Goal: Connect with others: Connect with others

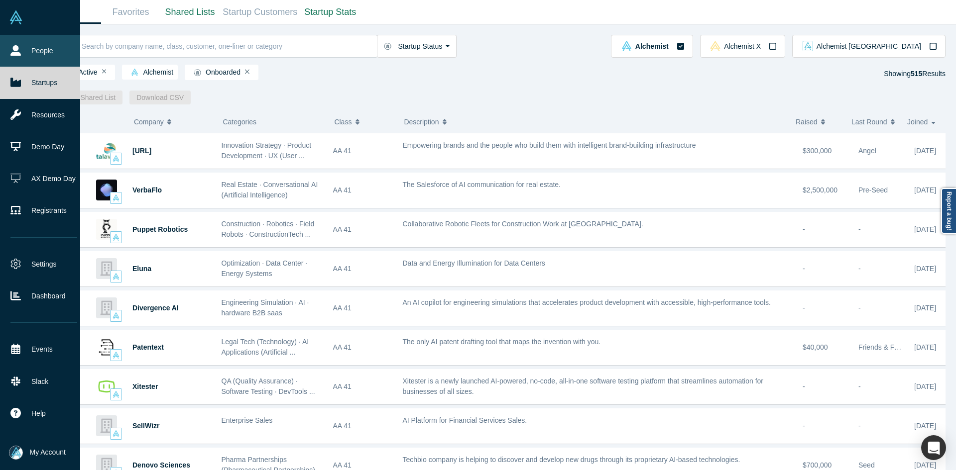
click at [13, 57] on link "People" at bounding box center [44, 51] width 88 height 32
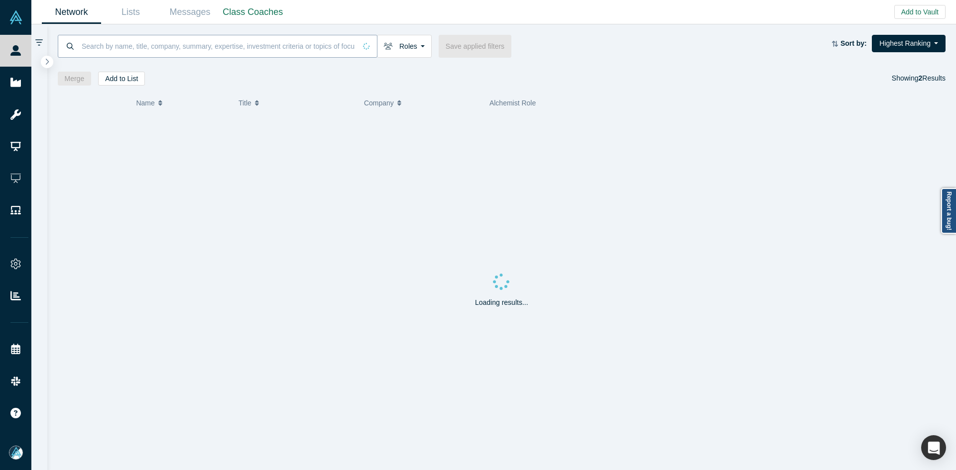
click at [129, 45] on input at bounding box center [218, 45] width 275 height 23
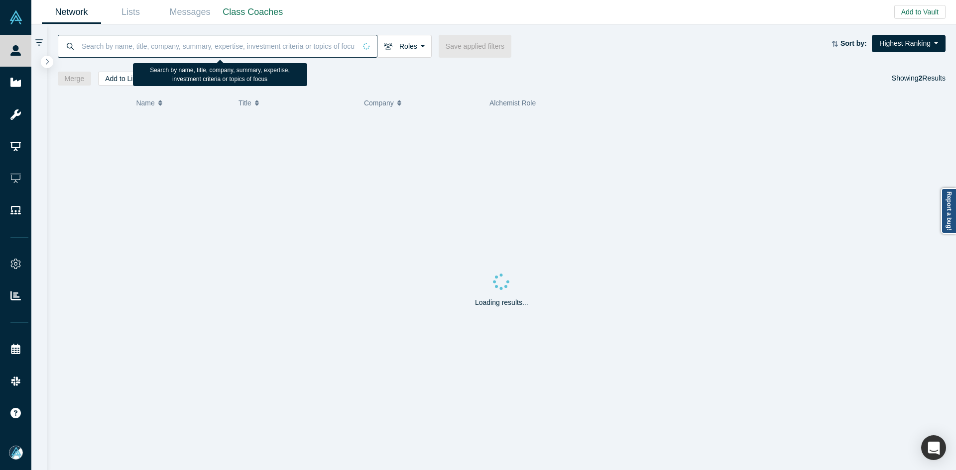
paste input "Maho Tachibana"
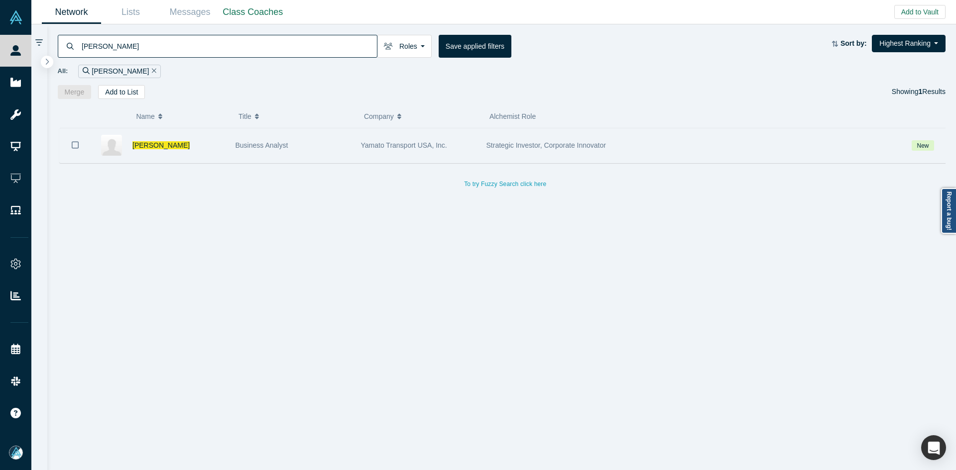
click at [75, 146] on icon "Bookmark" at bounding box center [75, 144] width 7 height 9
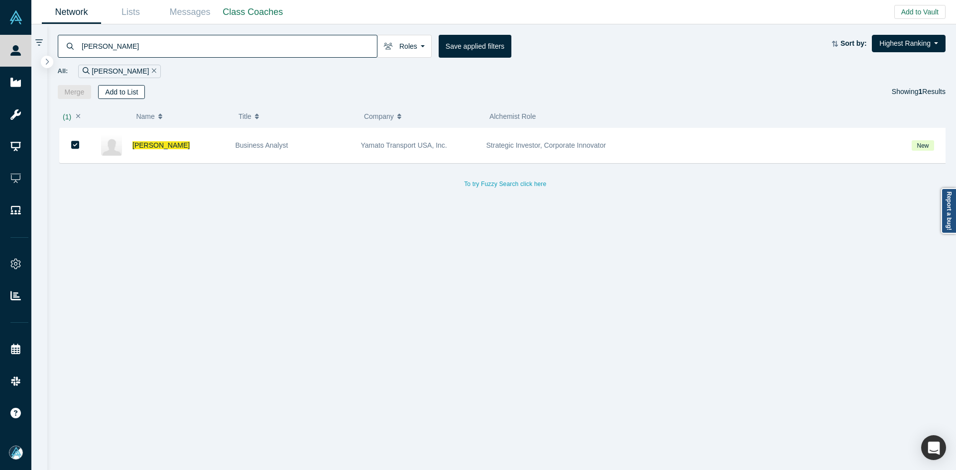
click at [122, 90] on button "Add to List" at bounding box center [121, 92] width 47 height 14
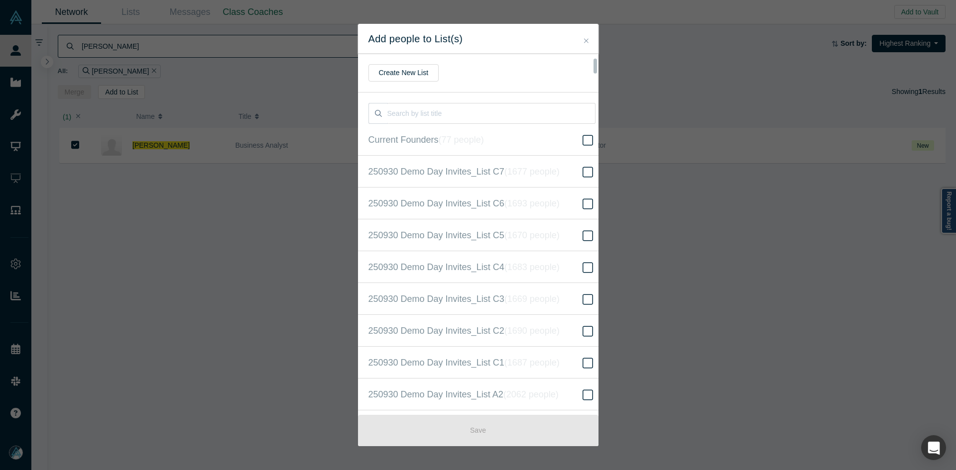
click at [0, 0] on input "250930 Demo Day Invites_Base List ( 16604 people )" at bounding box center [0, 0] width 0 height 0
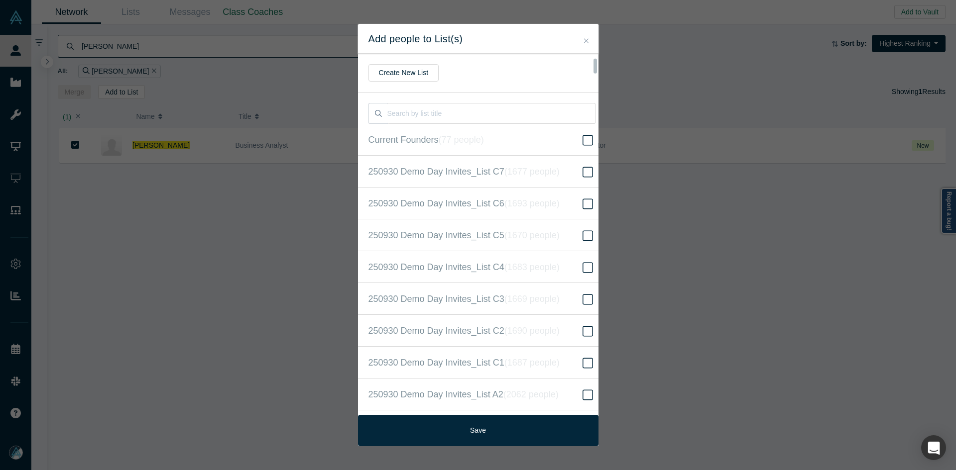
scroll to position [255, 0]
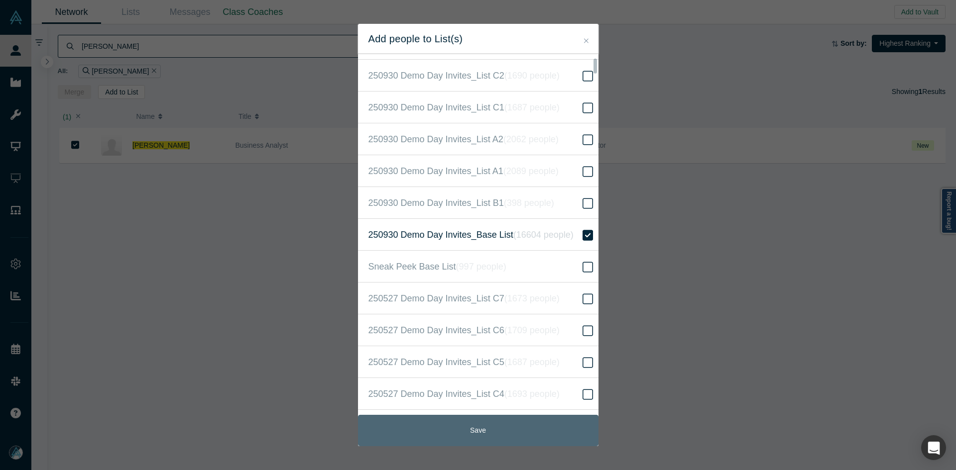
click at [489, 421] on button "Save" at bounding box center [478, 430] width 240 height 31
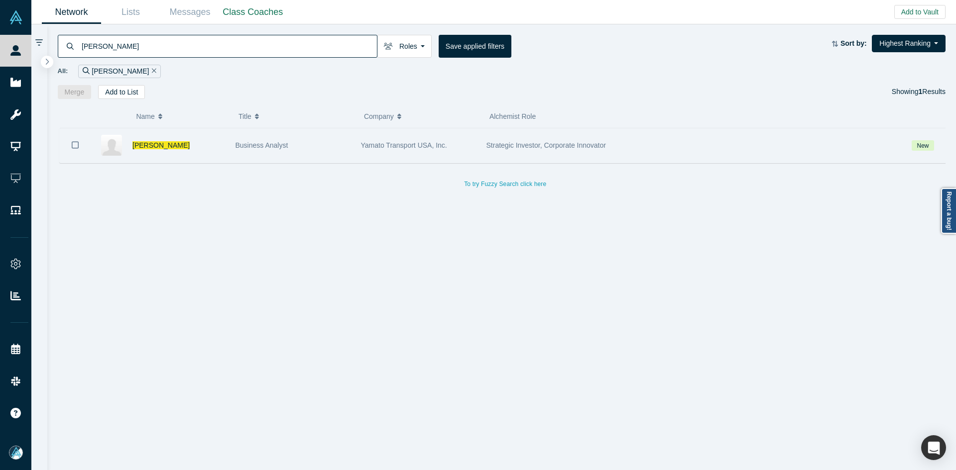
click at [78, 143] on icon "Bookmark" at bounding box center [75, 144] width 7 height 9
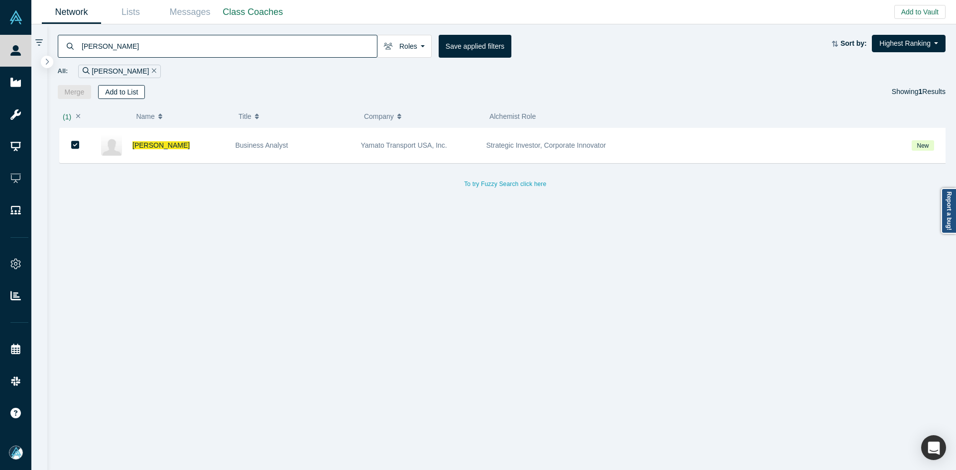
click at [125, 90] on button "Add to List" at bounding box center [121, 92] width 47 height 14
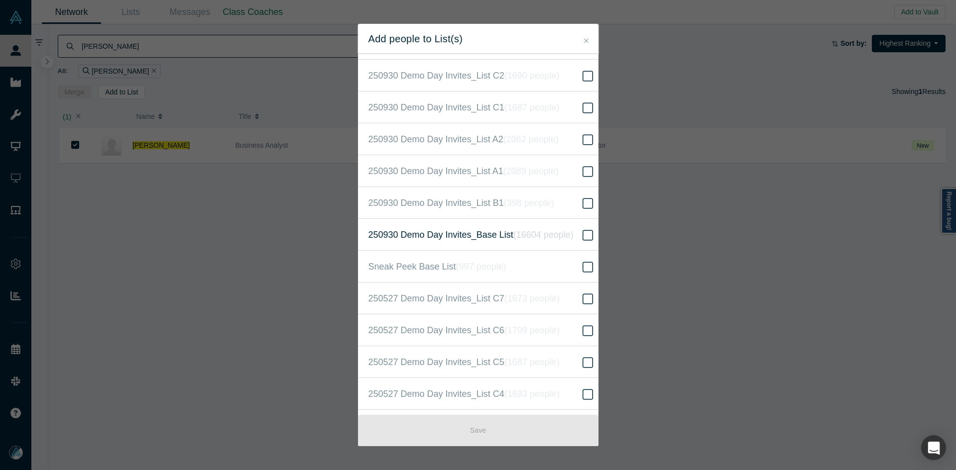
click at [513, 236] on icon "( 16604 people )" at bounding box center [543, 235] width 60 height 10
click at [0, 0] on input "250930 Demo Day Invites_Base List ( 16604 people )" at bounding box center [0, 0] width 0 height 0
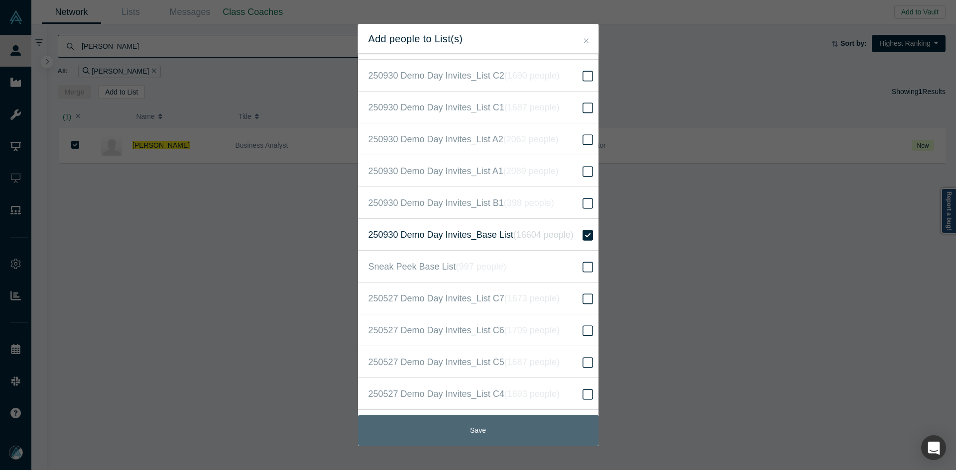
click at [501, 441] on button "Save" at bounding box center [478, 430] width 240 height 31
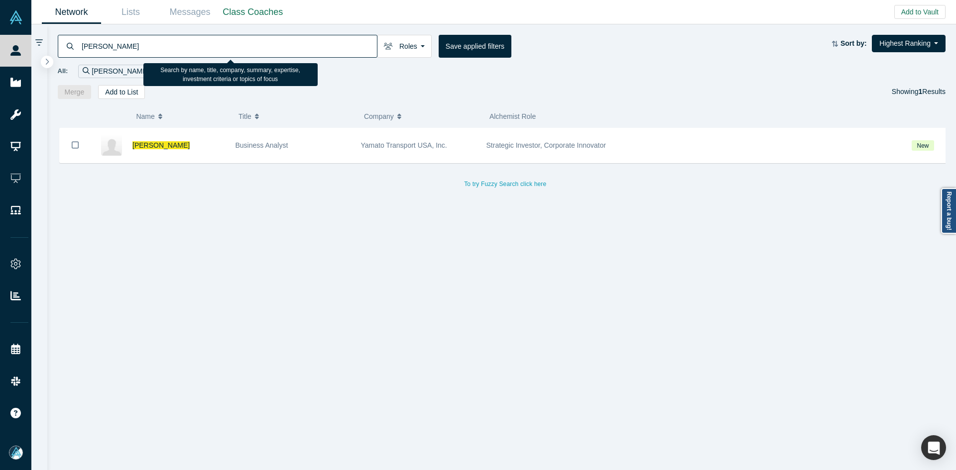
click at [153, 44] on input "Maho Tachibana" at bounding box center [229, 45] width 296 height 23
paste input "Ralph Larke"
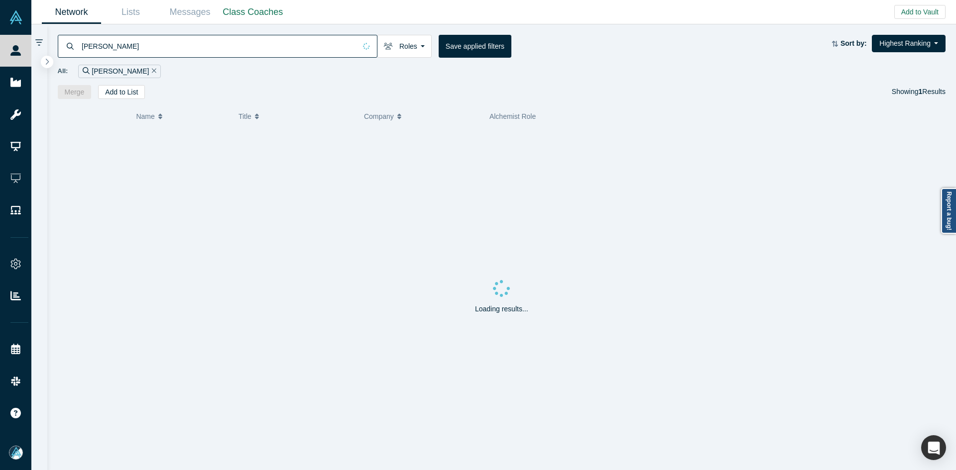
type input "Ralph Larke"
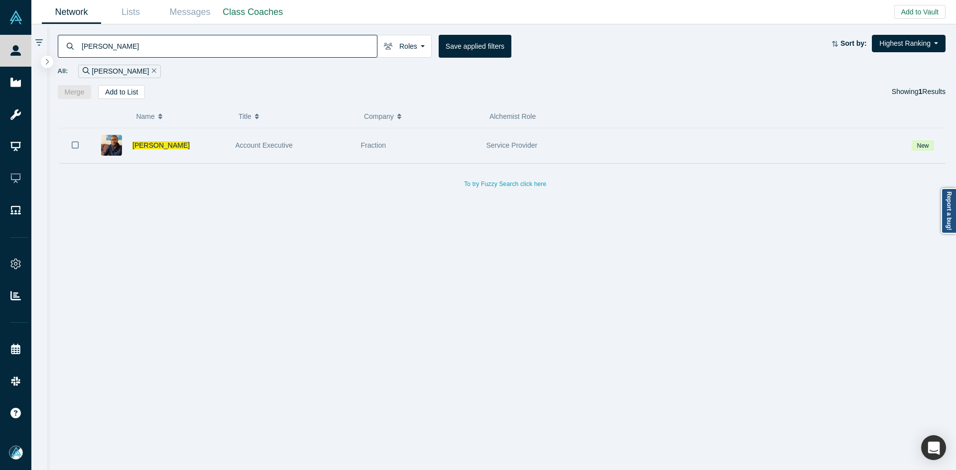
click at [144, 140] on div "Ralph Larke" at bounding box center [178, 145] width 93 height 34
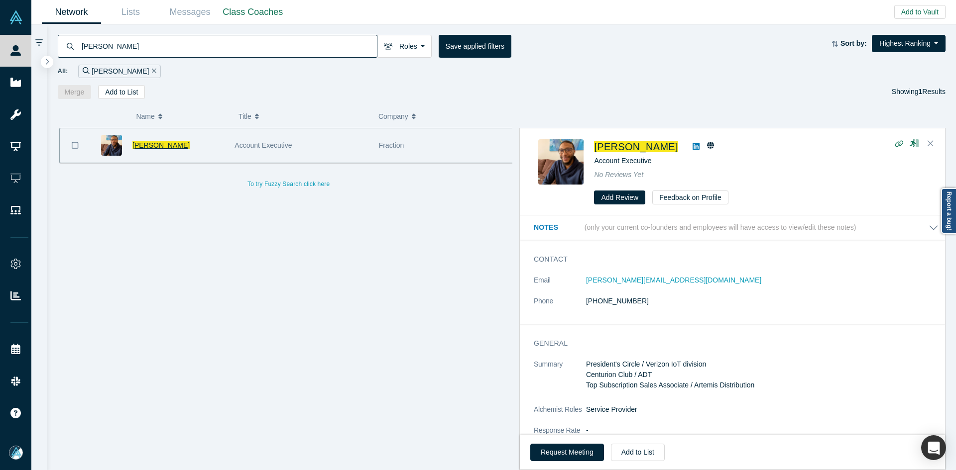
click at [144, 145] on span "Ralph Larke" at bounding box center [160, 145] width 57 height 8
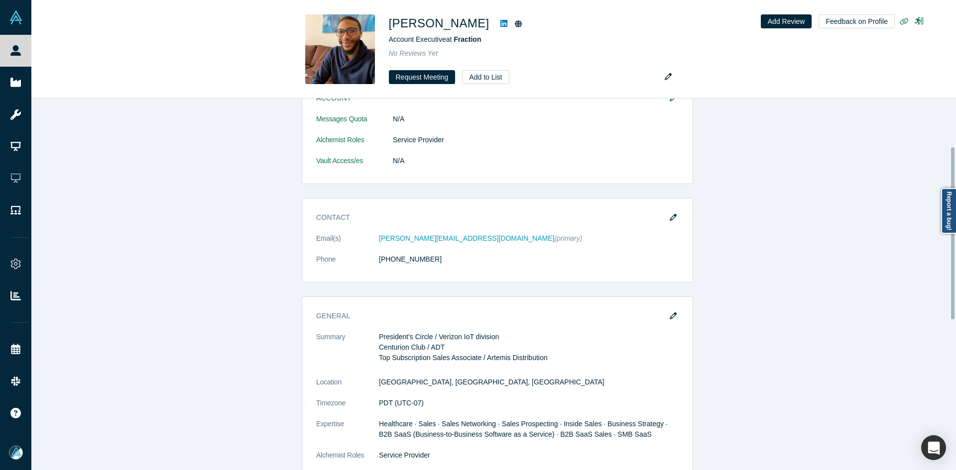
scroll to position [100, 0]
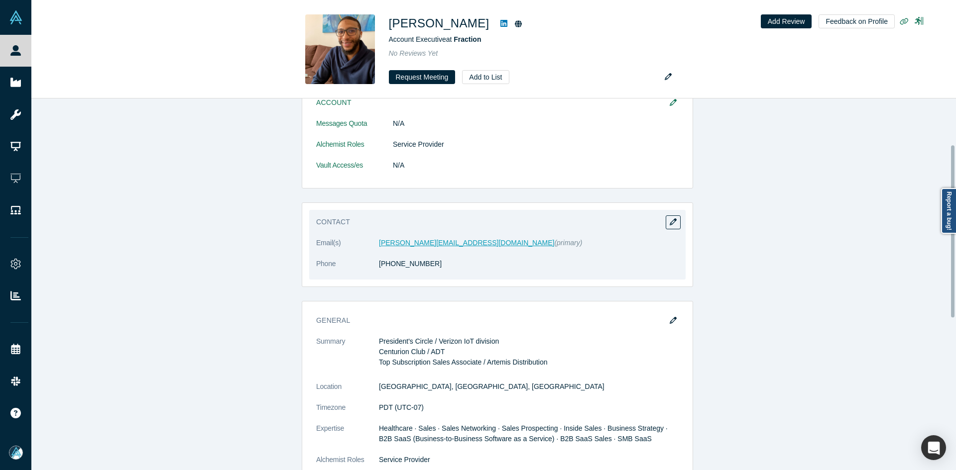
drag, startPoint x: 404, startPoint y: 249, endPoint x: 386, endPoint y: 244, distance: 18.0
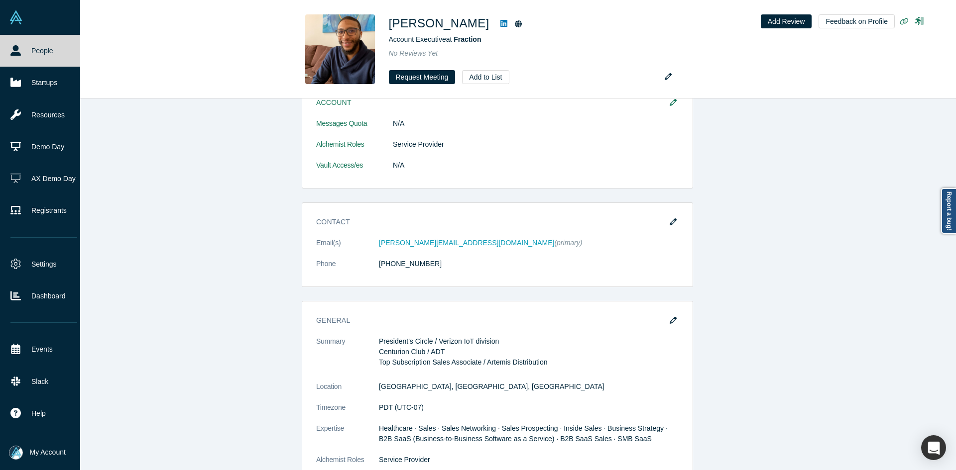
click at [2, 44] on link "People" at bounding box center [44, 51] width 88 height 32
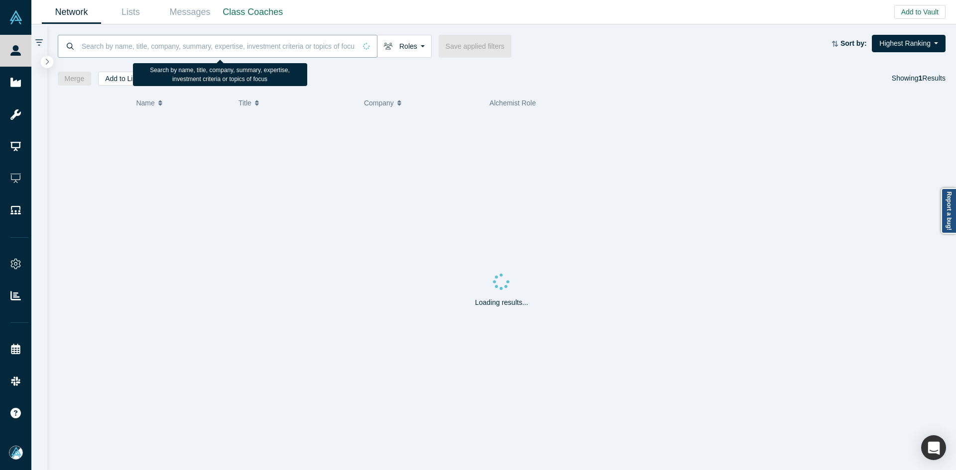
click at [236, 48] on input at bounding box center [218, 45] width 275 height 23
paste input "Adhithi Aji"
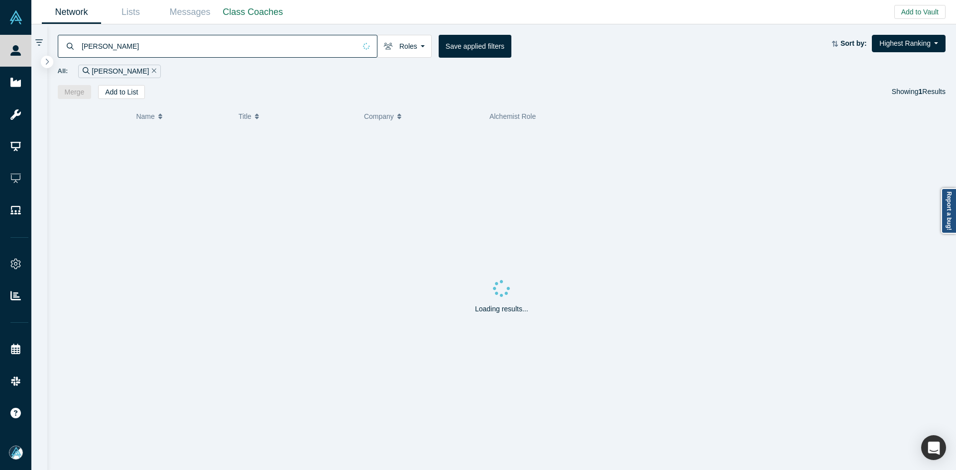
type input "Adhithi Aji"
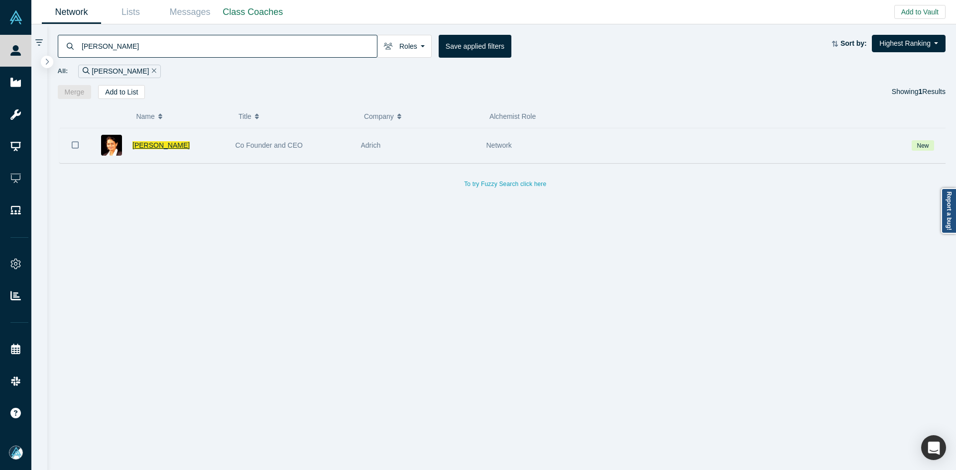
click at [152, 147] on span "Adhithi Aji" at bounding box center [160, 145] width 57 height 8
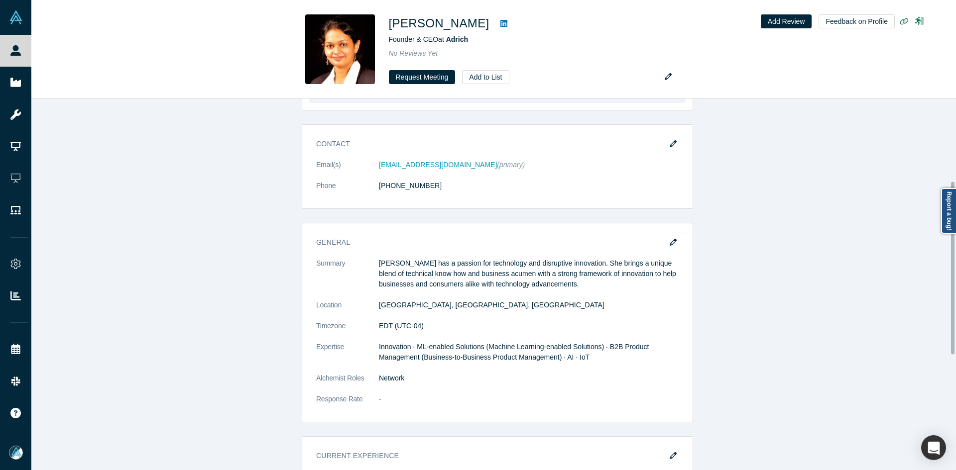
scroll to position [249, 0]
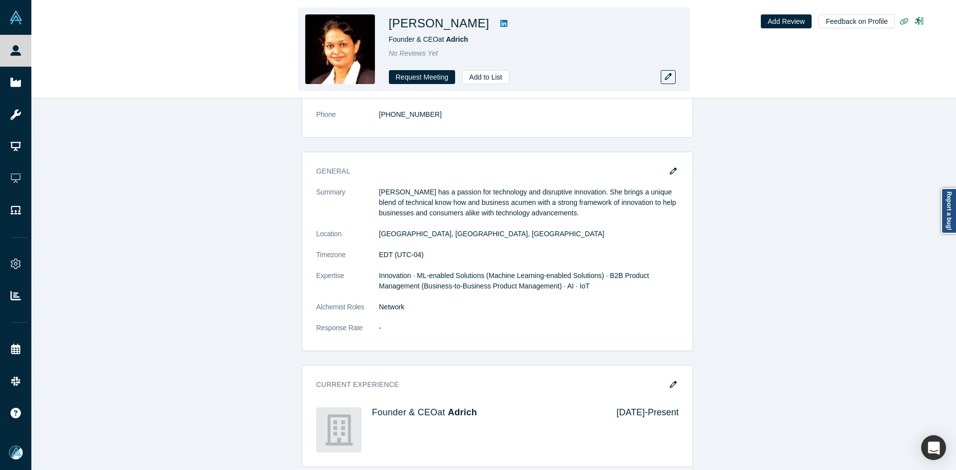
click at [34, 47] on div "Adhithi Aji Founder & CEO at Adrich No Reviews Yet Request Meeting Add to List …" at bounding box center [493, 49] width 924 height 98
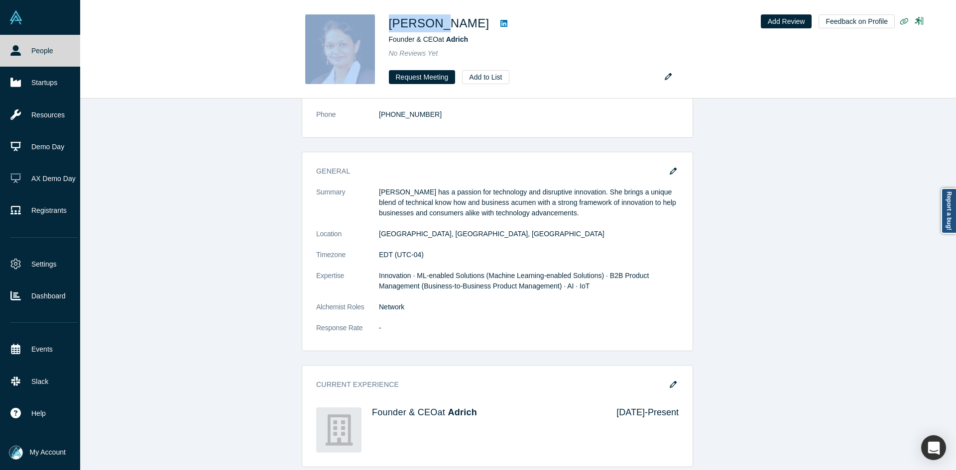
drag, startPoint x: 33, startPoint y: 47, endPoint x: 28, endPoint y: 50, distance: 6.2
click at [32, 47] on div "Adhithi Aji Founder & CEO at Adrich No Reviews Yet Request Meeting Add to List …" at bounding box center [493, 49] width 924 height 98
click at [28, 50] on link "People" at bounding box center [44, 51] width 88 height 32
click at [29, 50] on link "People" at bounding box center [44, 51] width 88 height 32
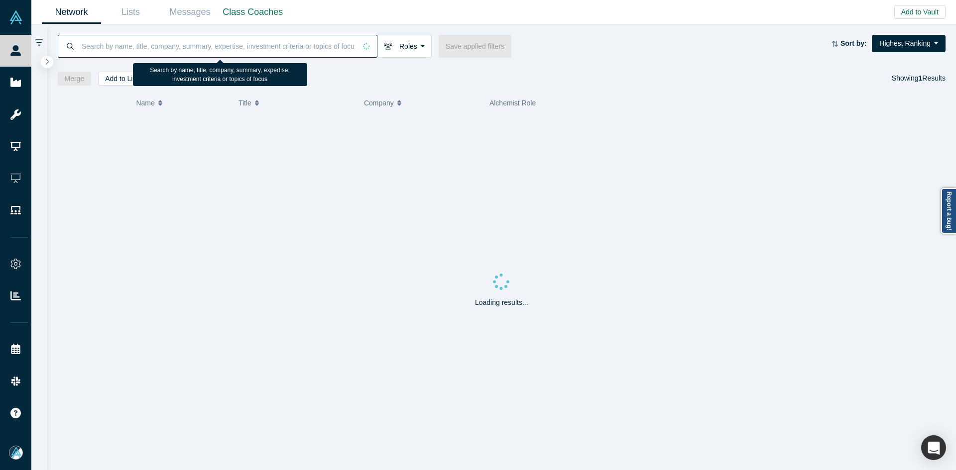
drag, startPoint x: 29, startPoint y: 50, endPoint x: 157, endPoint y: 42, distance: 128.2
click at [136, 43] on input at bounding box center [218, 45] width 275 height 23
paste input "Monica Mallick"
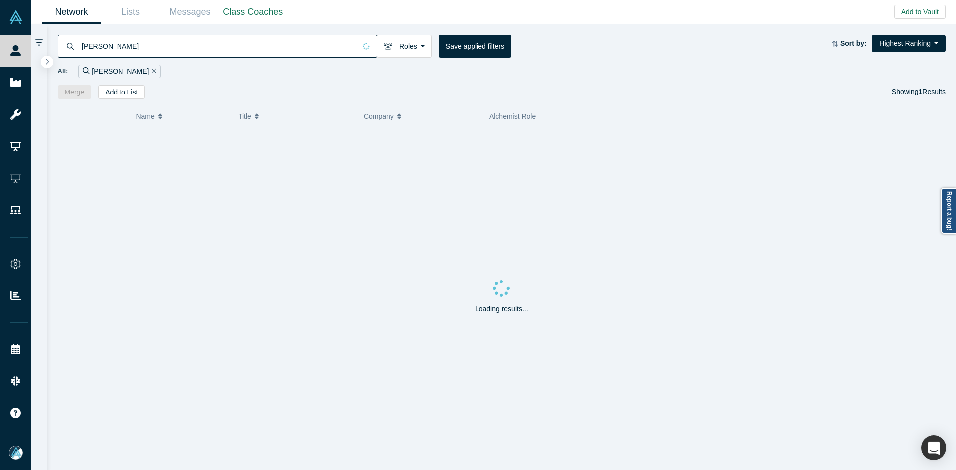
type input "Monica Mallick"
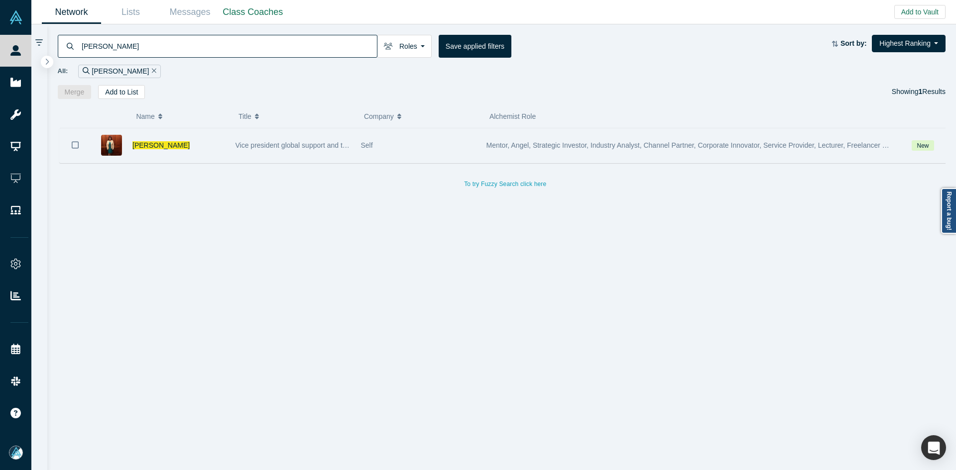
click at [79, 143] on button "Bookmark" at bounding box center [75, 145] width 31 height 35
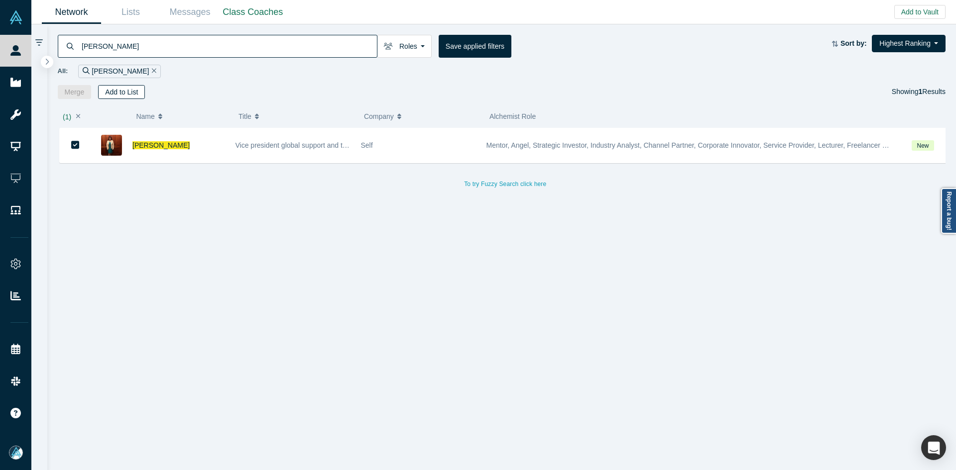
click at [124, 91] on button "Add to List" at bounding box center [121, 92] width 47 height 14
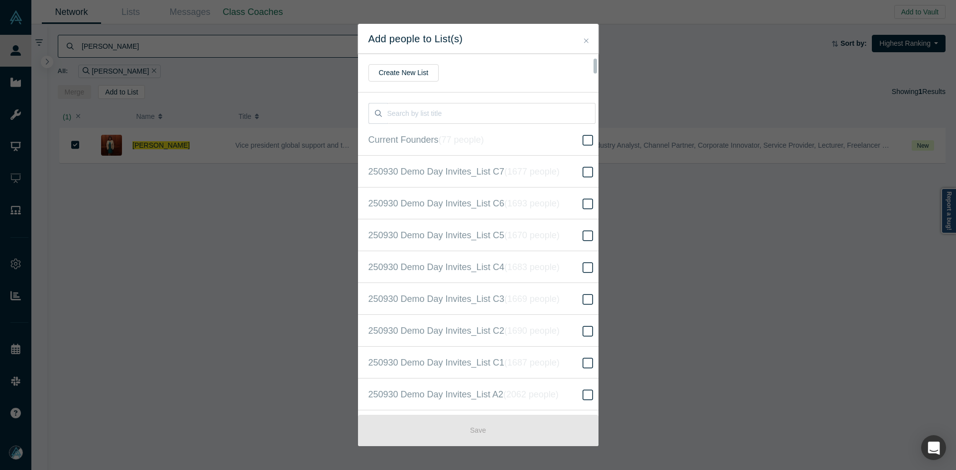
scroll to position [255, 0]
click at [465, 236] on span "250930 Demo Day Invites_Base List ( 16604 people )" at bounding box center [470, 235] width 205 height 14
click at [0, 0] on input "250930 Demo Day Invites_Base List ( 16604 people )" at bounding box center [0, 0] width 0 height 0
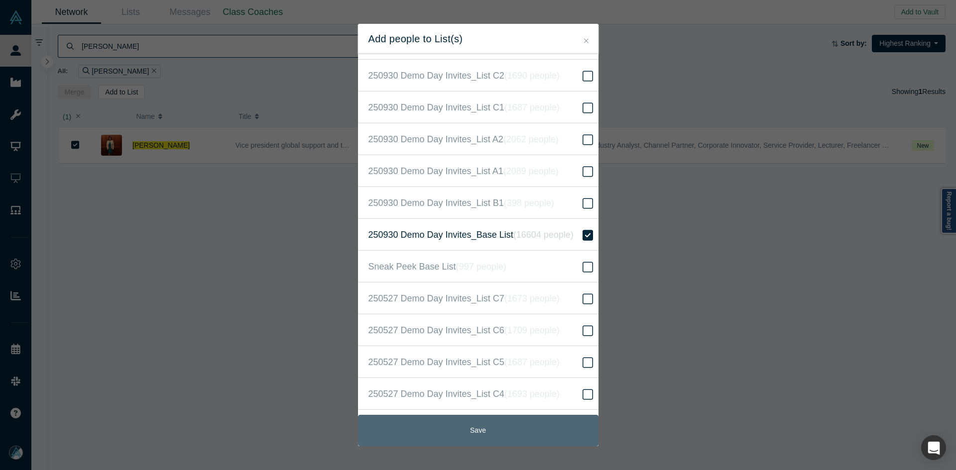
click at [531, 424] on button "Save" at bounding box center [478, 430] width 240 height 31
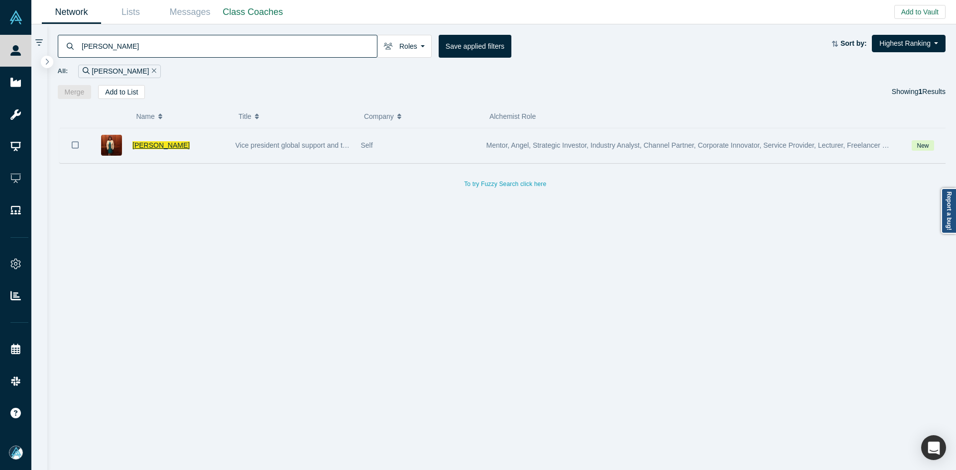
click at [171, 142] on span "Monica Mallick" at bounding box center [160, 145] width 57 height 8
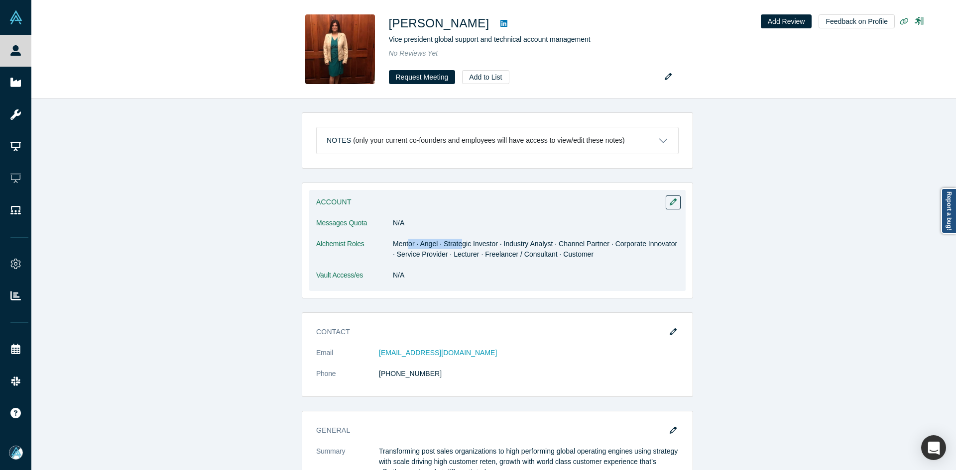
drag, startPoint x: 404, startPoint y: 245, endPoint x: 460, endPoint y: 246, distance: 55.7
click at [460, 246] on dd "Mentor · Angel · Strategic Investor · Industry Analyst · Channel Partner · Corp…" at bounding box center [536, 249] width 286 height 21
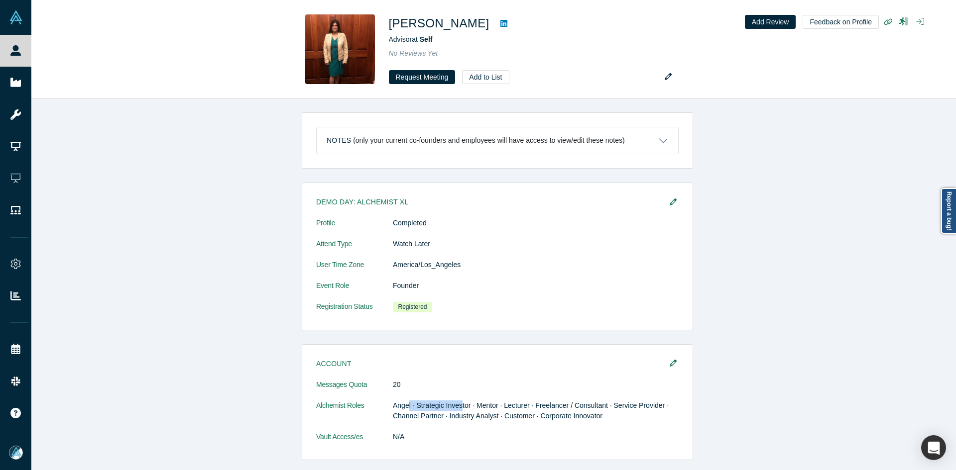
click at [866, 226] on div "Notes (only your current co-founders and employees will have access to view/edi…" at bounding box center [497, 288] width 932 height 379
click at [845, 189] on div "Notes (only your current co-founders and employees will have access to view/edi…" at bounding box center [497, 288] width 932 height 379
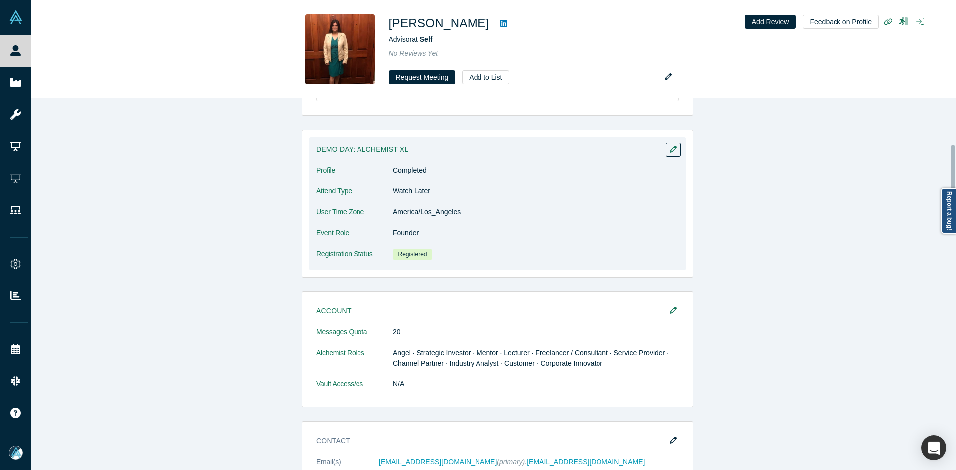
scroll to position [547, 0]
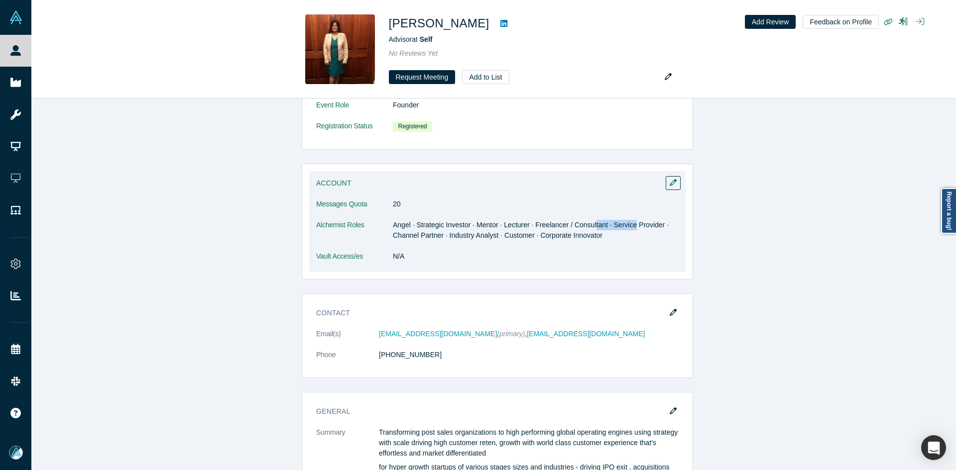
drag, startPoint x: 591, startPoint y: 221, endPoint x: 628, endPoint y: 220, distance: 36.8
click at [628, 220] on dd "Angel · Strategic Investor · Mentor · Lecturer · Freelancer / Consultant · Serv…" at bounding box center [536, 230] width 286 height 21
drag, startPoint x: 564, startPoint y: 239, endPoint x: 629, endPoint y: 248, distance: 64.9
click at [601, 238] on dd "Angel · Strategic Investor · Mentor · Lecturer · Freelancer / Consultant · Serv…" at bounding box center [536, 230] width 286 height 21
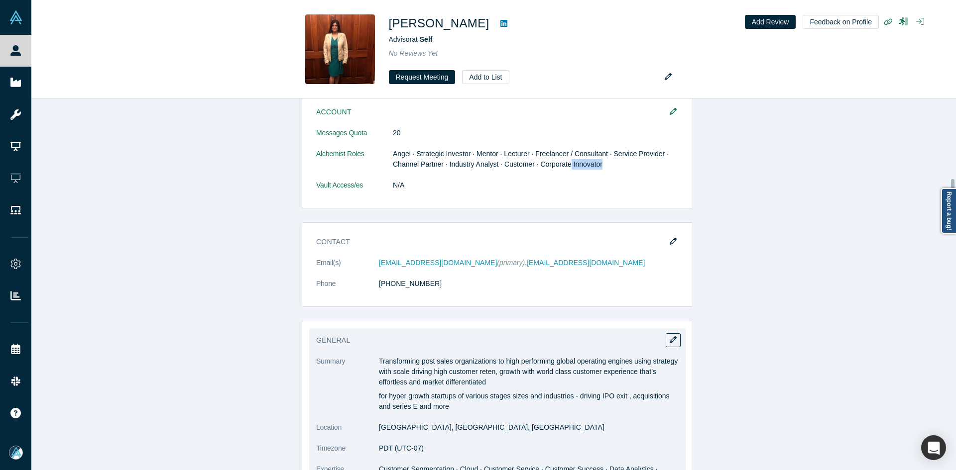
scroll to position [796, 0]
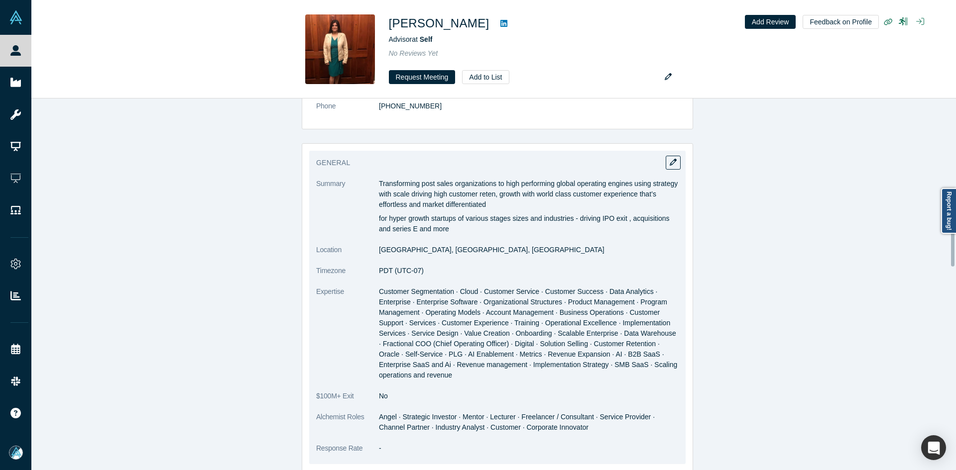
copy div "Transforming post sales organizations to high performing global operating engin…"
drag, startPoint x: 376, startPoint y: 181, endPoint x: 480, endPoint y: 228, distance: 113.6
click at [480, 228] on div "Transforming post sales organizations to high performing global operating engin…" at bounding box center [529, 207] width 300 height 56
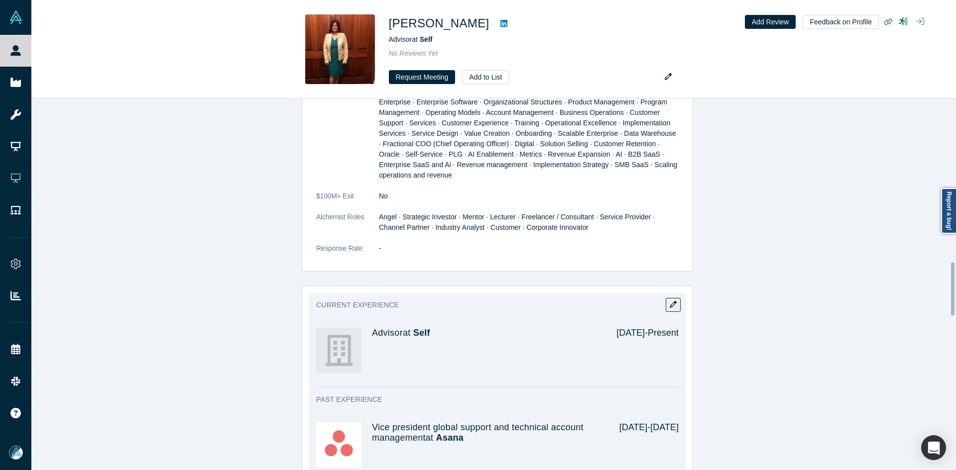
scroll to position [1145, 0]
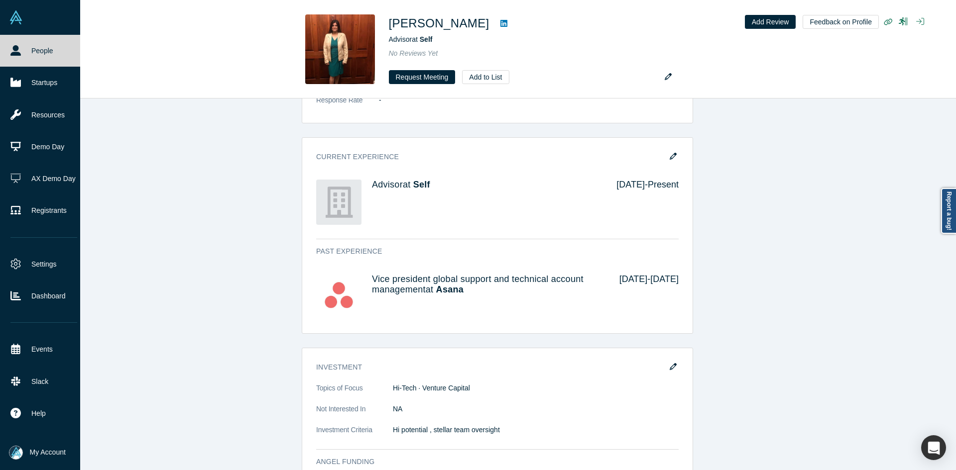
click at [36, 55] on link "People" at bounding box center [44, 51] width 88 height 32
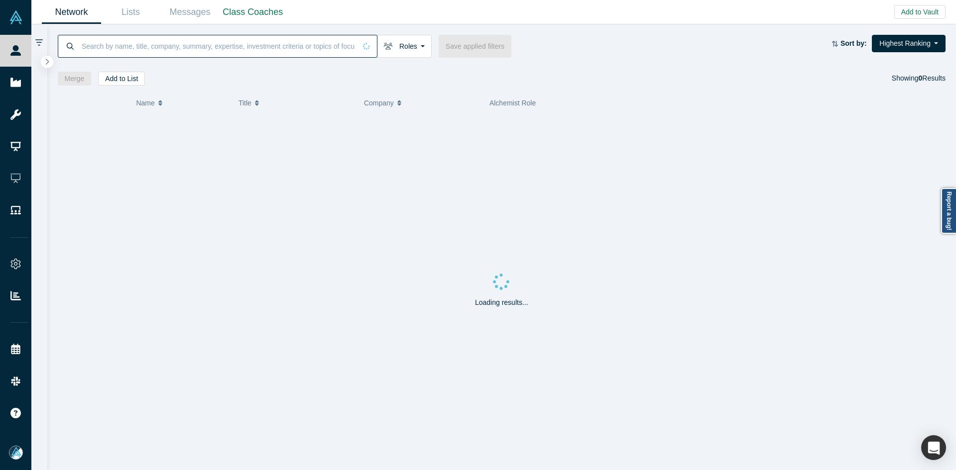
click at [238, 47] on input at bounding box center [218, 45] width 275 height 23
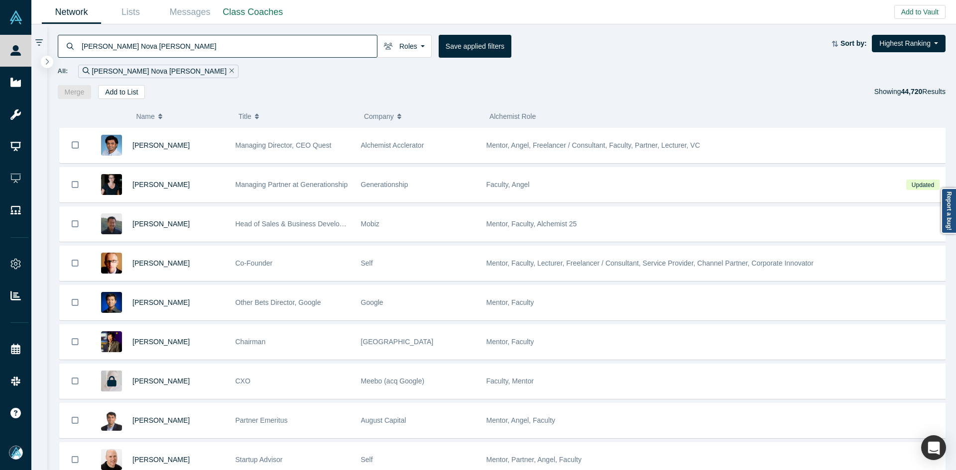
type input "Wilson Nova Ruiz"
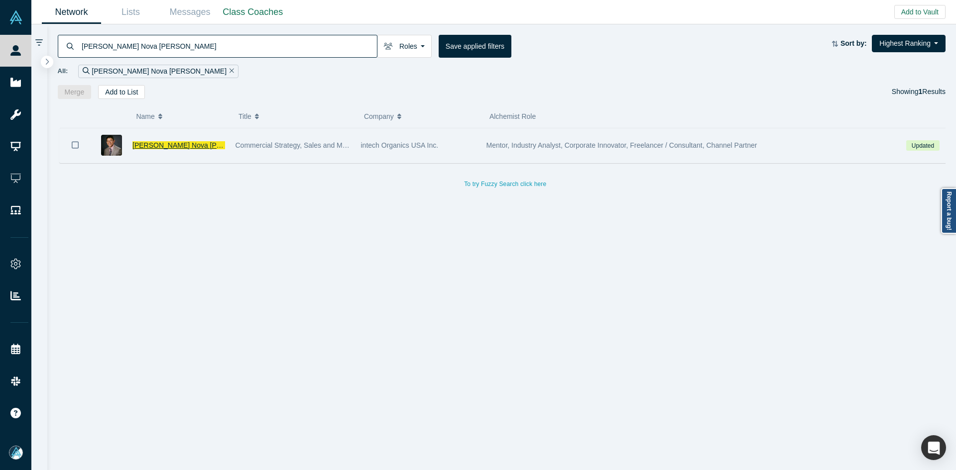
click at [140, 150] on div "Wilson Nova Ruiz" at bounding box center [178, 145] width 93 height 34
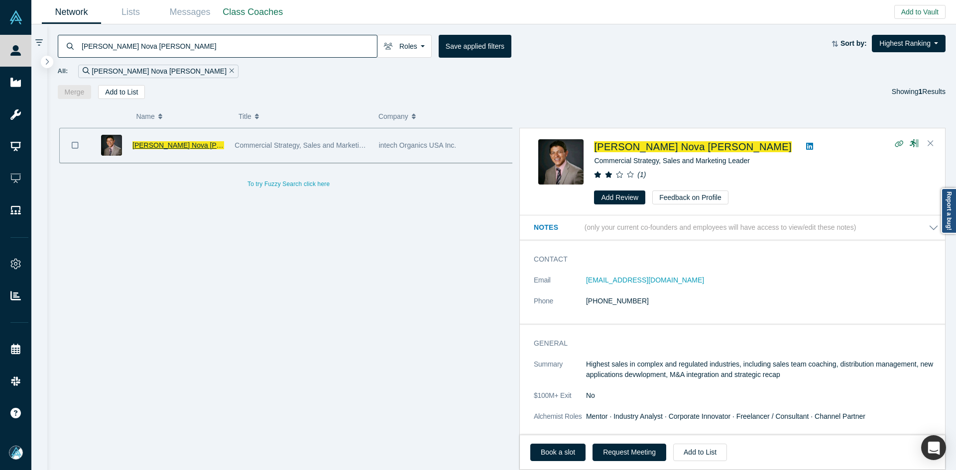
click at [140, 144] on span "Wilson Nova Ruiz" at bounding box center [199, 145] width 135 height 8
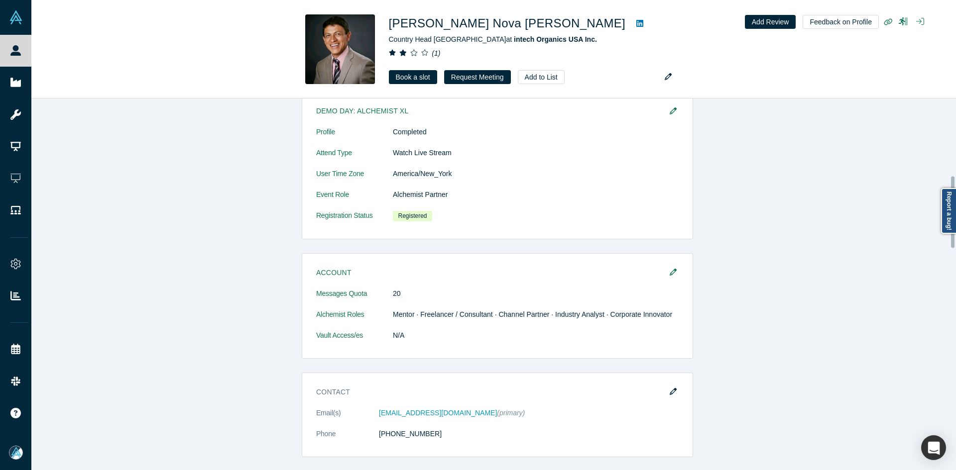
scroll to position [597, 0]
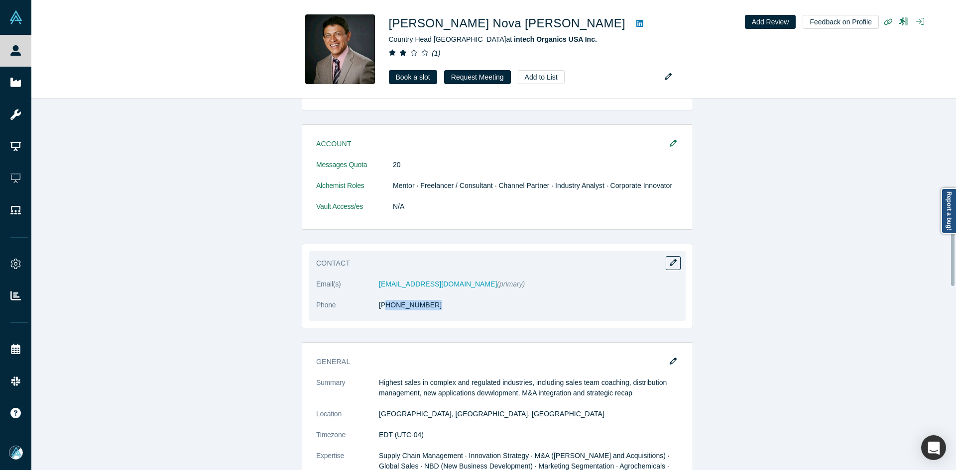
copy link "12) 925-2318"
drag, startPoint x: 418, startPoint y: 313, endPoint x: 382, endPoint y: 316, distance: 35.5
click at [382, 316] on dl "Email(s) winnova21@gmail.com (primary) Phone (412) 925-2318" at bounding box center [497, 300] width 362 height 42
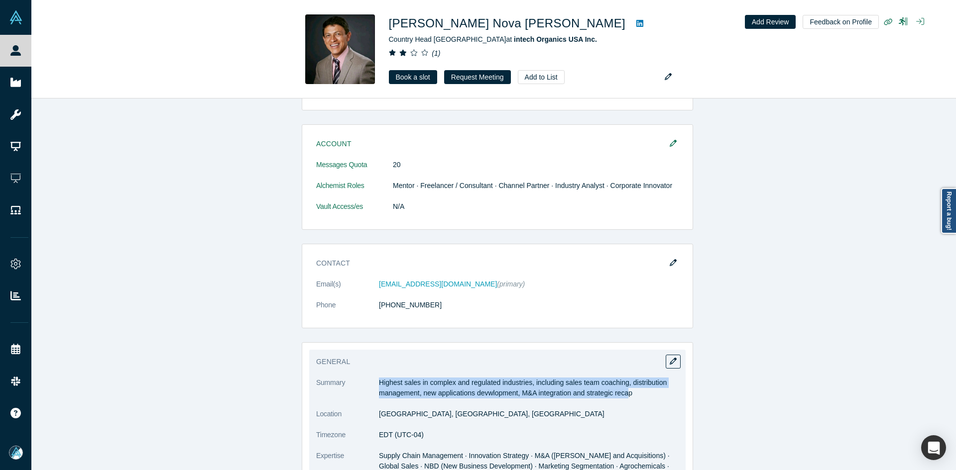
copy p "Highest sales in complex and regulated industries, including sales team coachin…"
drag, startPoint x: 376, startPoint y: 381, endPoint x: 631, endPoint y: 401, distance: 256.0
click at [631, 401] on dl "Summary Highest sales in complex and regulated industries, including sales team…" at bounding box center [497, 467] width 362 height 178
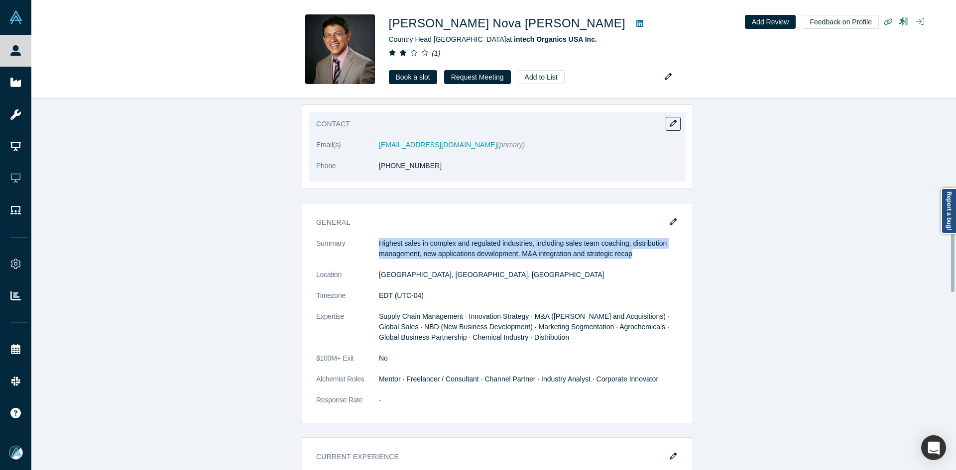
scroll to position [747, 0]
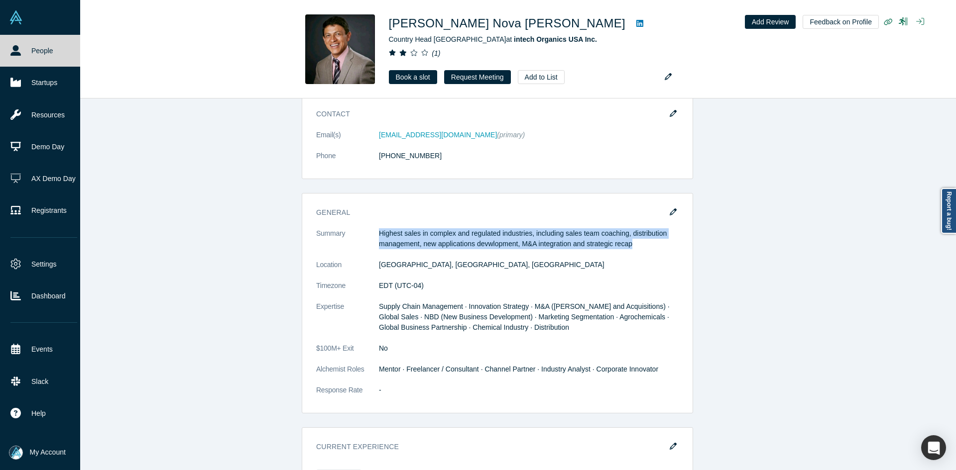
click at [16, 51] on icon at bounding box center [15, 50] width 10 height 10
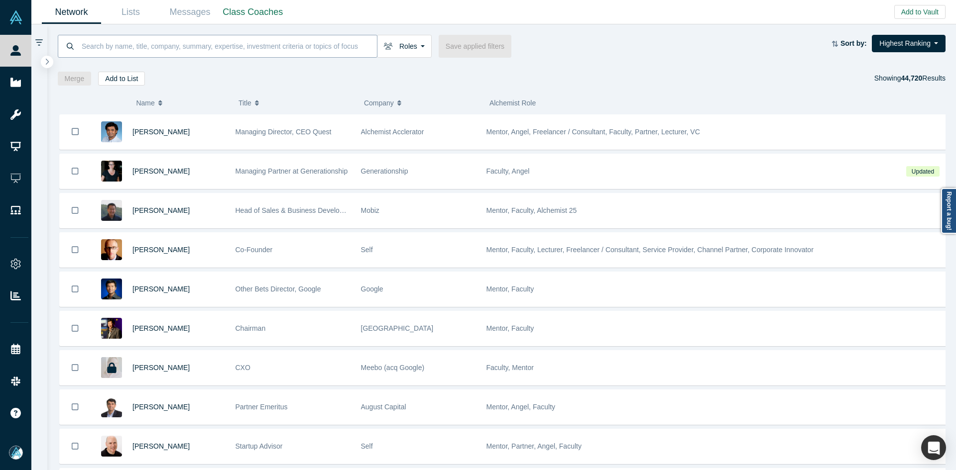
click at [148, 34] on input at bounding box center [229, 45] width 296 height 23
click at [152, 44] on input at bounding box center [229, 45] width 296 height 23
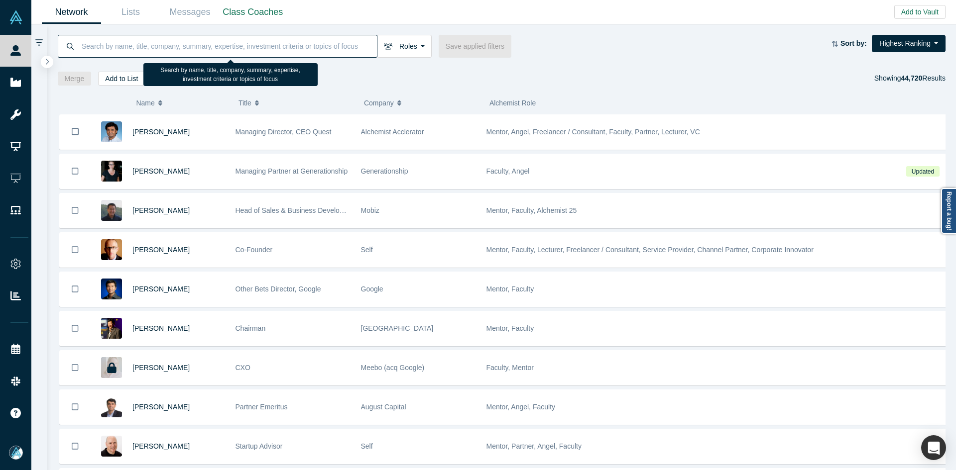
paste input "Singari Seshadri"
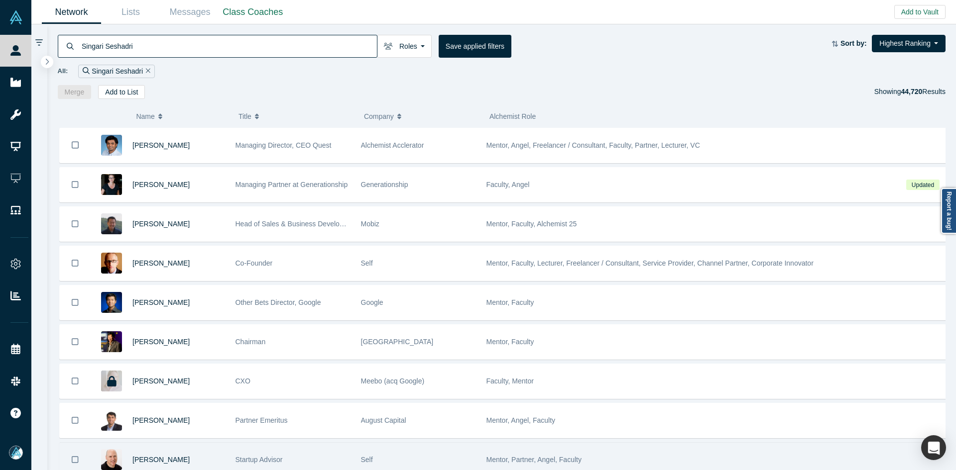
type input "Singari Seshadri"
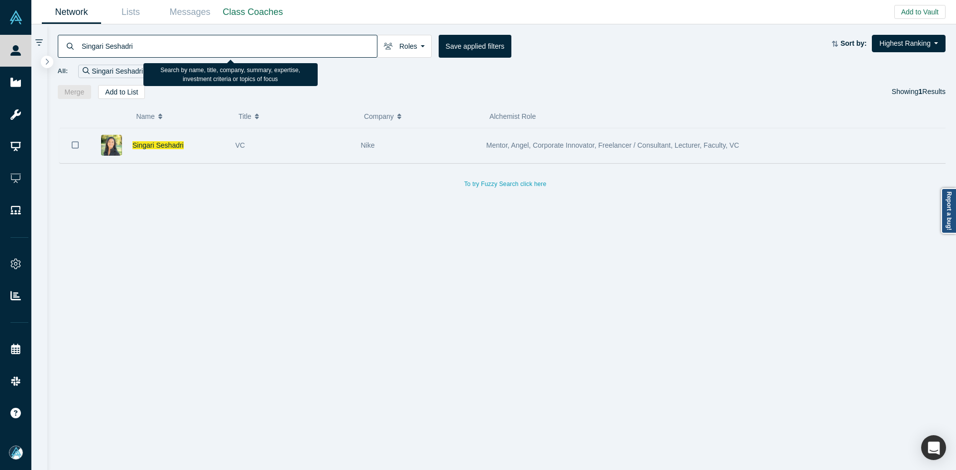
click at [73, 145] on icon "Bookmark" at bounding box center [75, 144] width 7 height 9
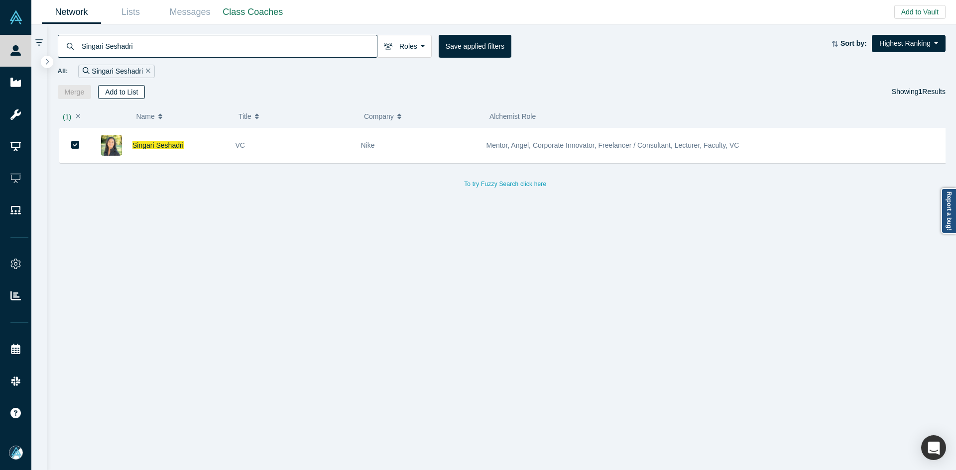
click at [111, 91] on button "Add to List" at bounding box center [121, 92] width 47 height 14
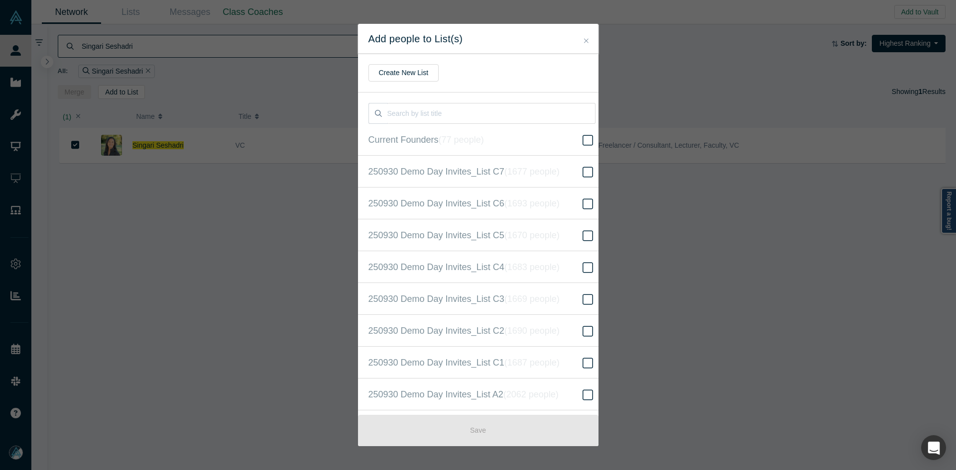
scroll to position [255, 0]
click at [567, 232] on icon "( 16604 people )" at bounding box center [543, 235] width 60 height 10
click at [0, 0] on input "250930 Demo Day Invites_Base List ( 16604 people )" at bounding box center [0, 0] width 0 height 0
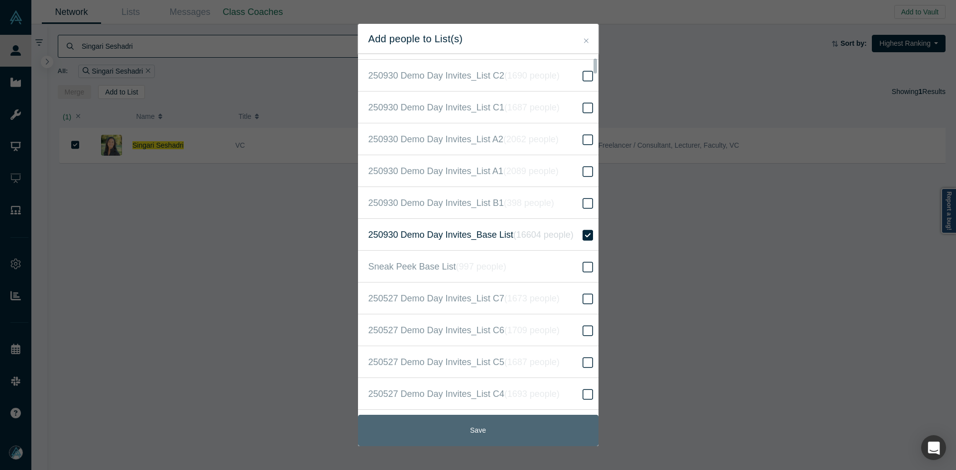
click at [474, 430] on button "Save" at bounding box center [478, 430] width 240 height 31
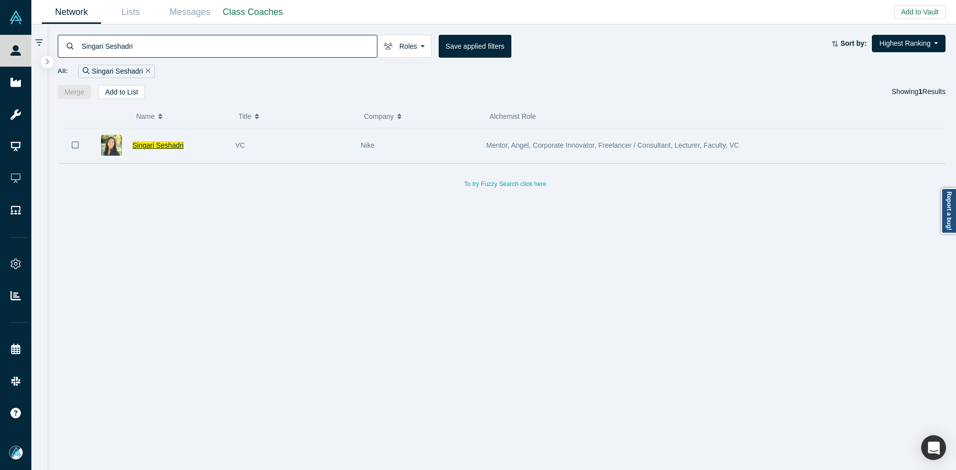
click at [139, 148] on span "Singari Seshadri" at bounding box center [157, 145] width 51 height 8
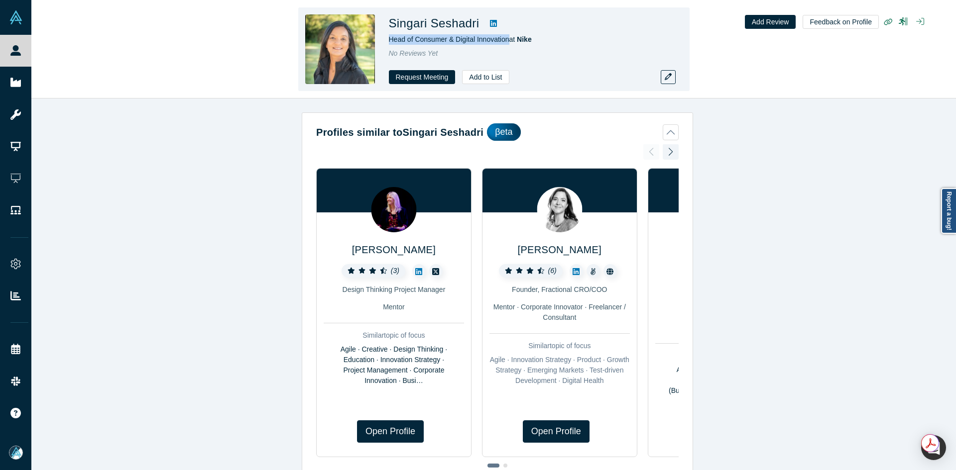
drag, startPoint x: 509, startPoint y: 41, endPoint x: 390, endPoint y: 39, distance: 119.5
click at [390, 39] on span "Head of Consumer & Digital Innovation at Nike" at bounding box center [460, 39] width 143 height 8
copy span "Head of Consumer & Digital Innovation"
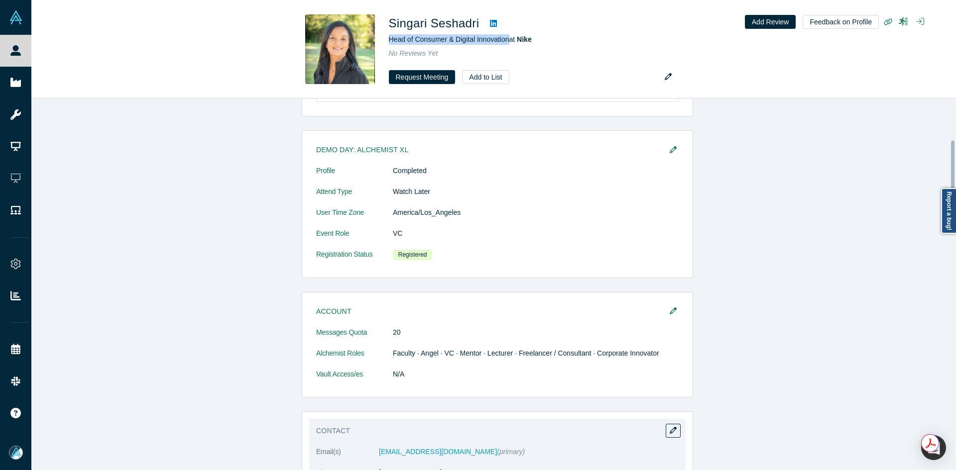
scroll to position [597, 0]
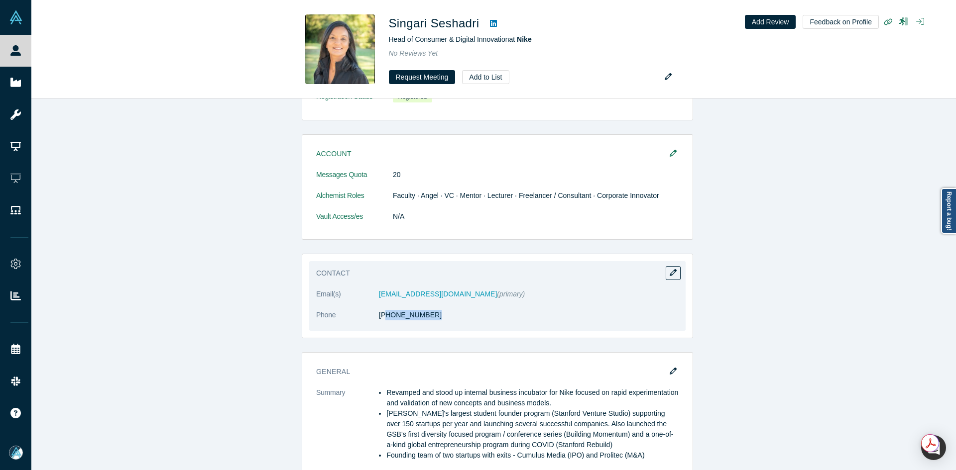
copy link "46) 472-9192"
drag, startPoint x: 428, startPoint y: 321, endPoint x: 382, endPoint y: 322, distance: 46.8
click at [382, 322] on dl "Email(s) singari@gmail.com (primary) Phone (646) 472-9192" at bounding box center [497, 310] width 362 height 42
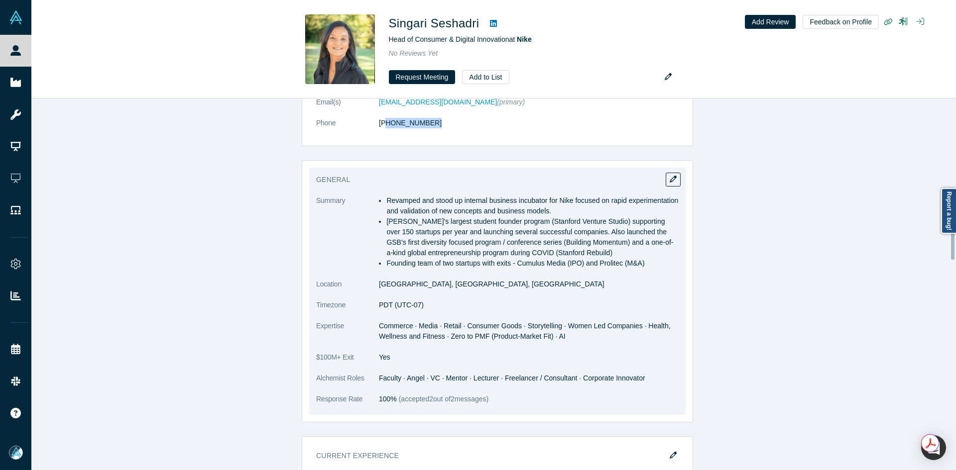
scroll to position [796, 0]
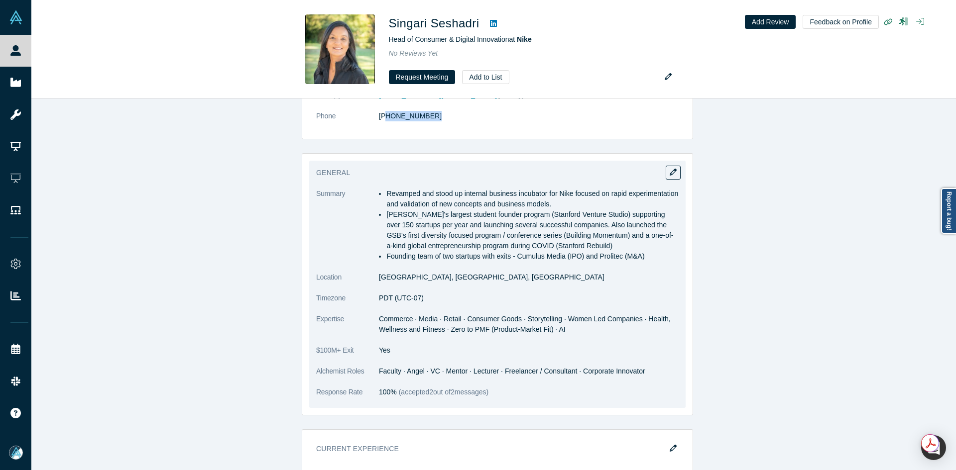
copy ul "evamped and stood up internal business incubator for Nike focused on rapid expe…"
drag, startPoint x: 386, startPoint y: 191, endPoint x: 642, endPoint y: 263, distance: 266.6
click at [642, 263] on dl "Summary Revamped and stood up internal business incubator for Nike focused on r…" at bounding box center [497, 298] width 362 height 219
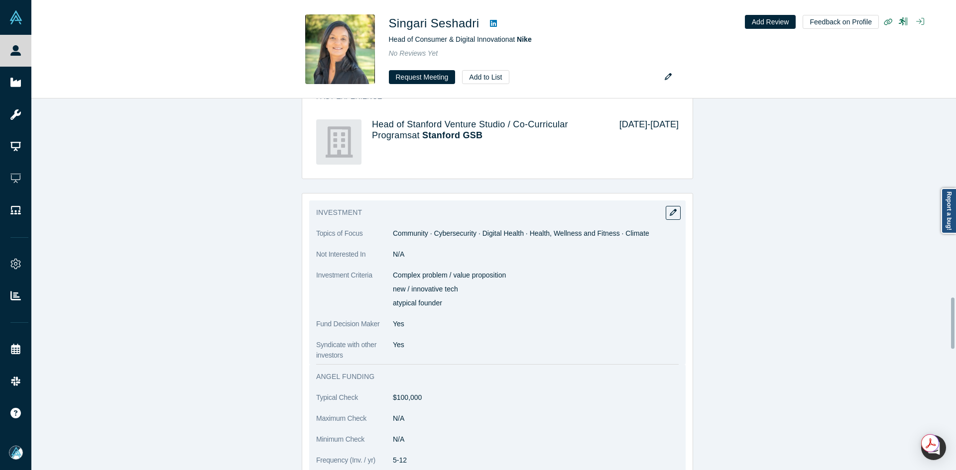
scroll to position [1443, 0]
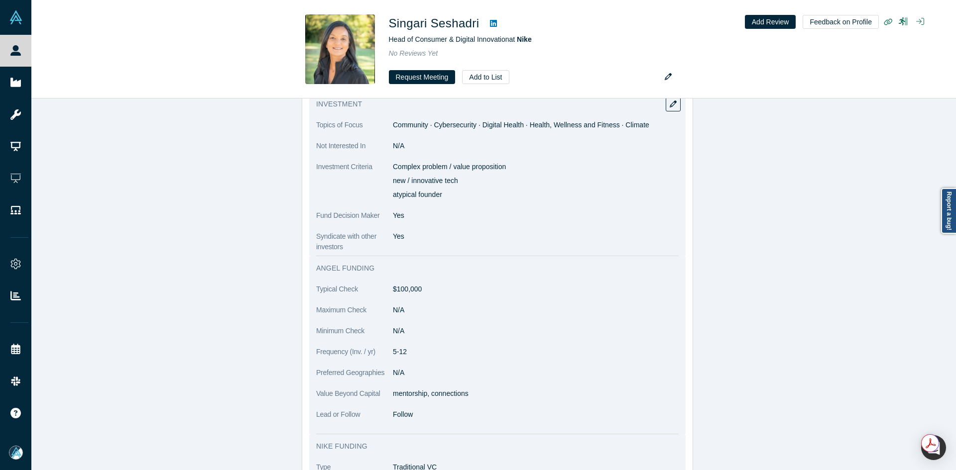
copy div "omplex problem / value proposition new / innovative tech atypical founder"
drag, startPoint x: 391, startPoint y: 176, endPoint x: 455, endPoint y: 203, distance: 69.8
click at [455, 200] on div "Complex problem / value proposition new / innovative tech atypical founder" at bounding box center [536, 181] width 286 height 38
click at [456, 399] on p "mentorship, connections" at bounding box center [536, 394] width 286 height 10
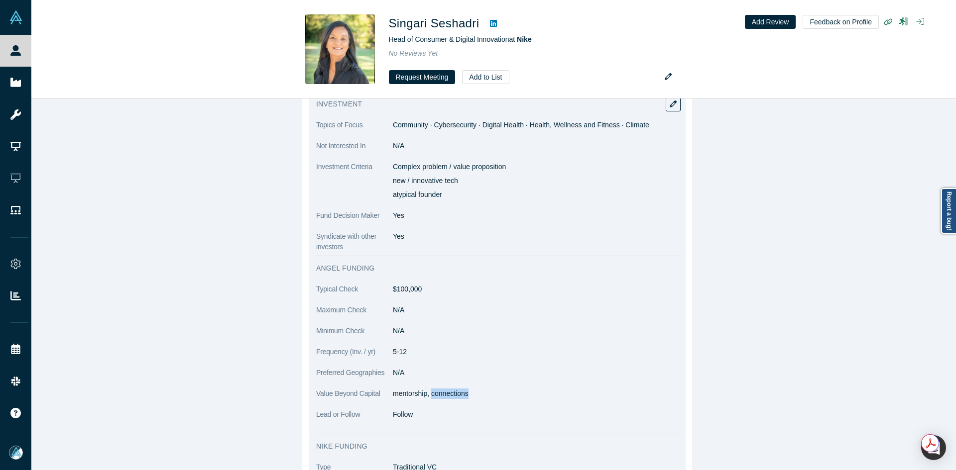
copy p "connections"
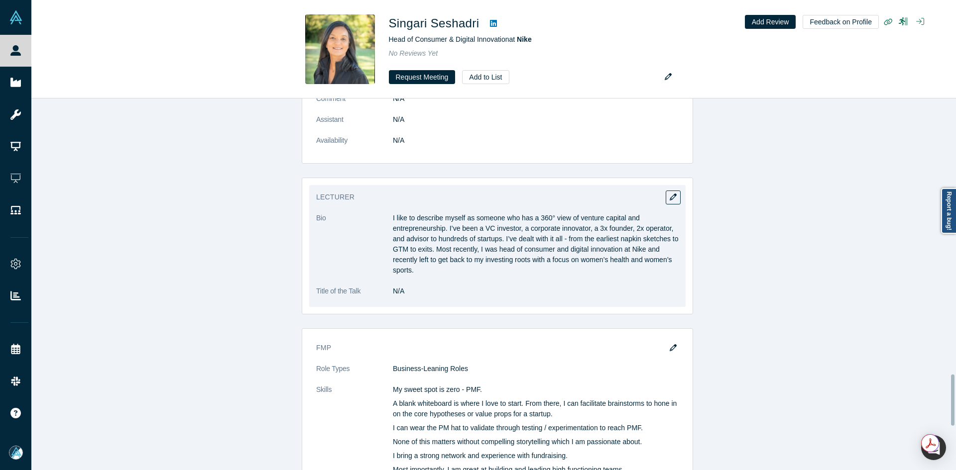
scroll to position [2140, 0]
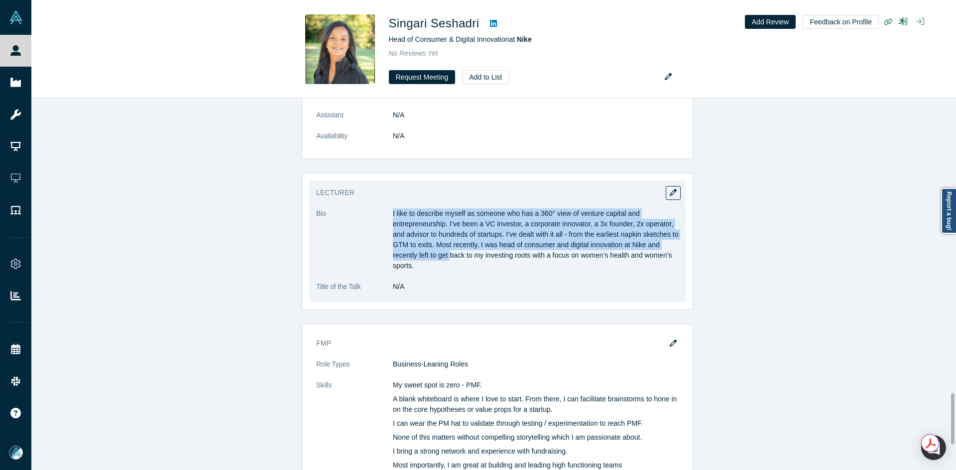
copy p "I like to describe myself as someone who has a 360° view of venture capital and…"
drag, startPoint x: 389, startPoint y: 222, endPoint x: 449, endPoint y: 278, distance: 81.4
click at [449, 271] on p "I like to describe myself as someone who has a 360° view of venture capital and…" at bounding box center [536, 240] width 286 height 63
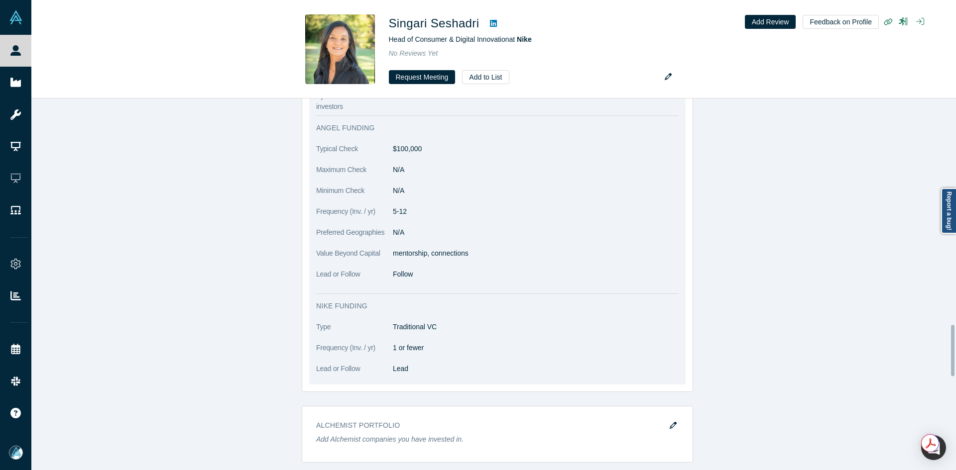
scroll to position [1493, 0]
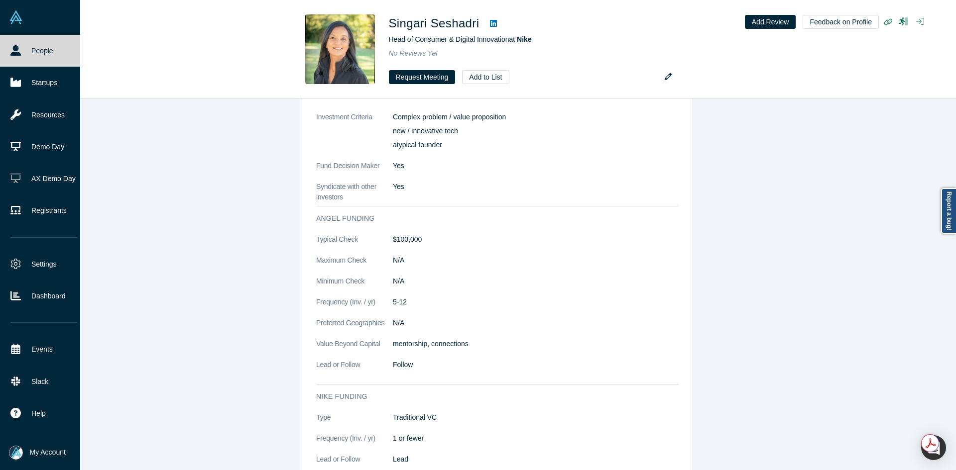
click at [23, 41] on link "People" at bounding box center [44, 51] width 88 height 32
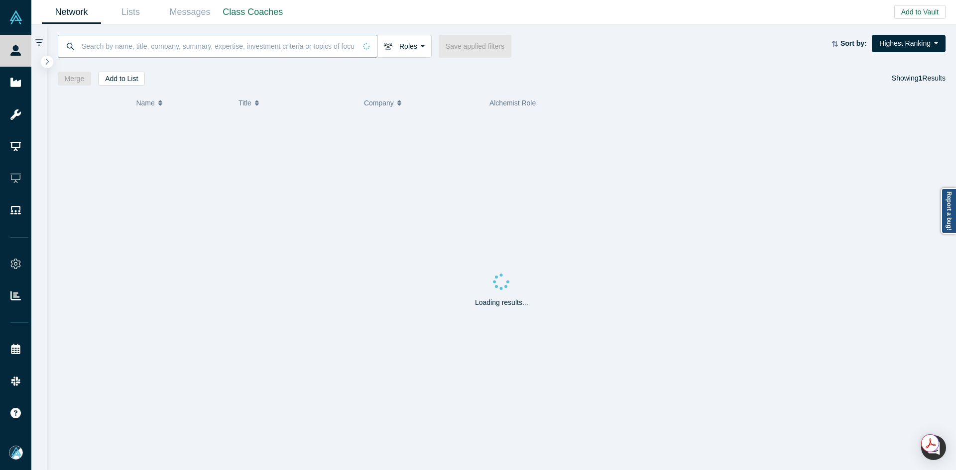
click at [220, 55] on input at bounding box center [218, 45] width 275 height 23
paste input "Adi Sivaraman"
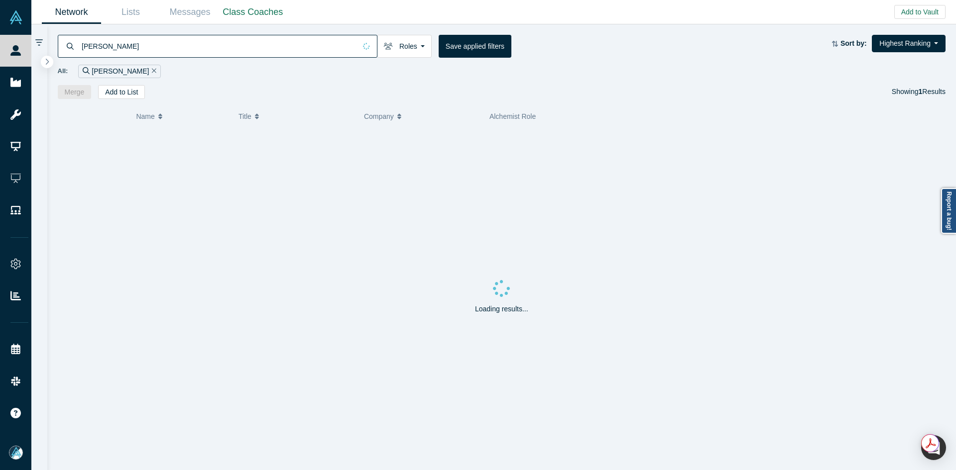
type input "Adi Sivaraman"
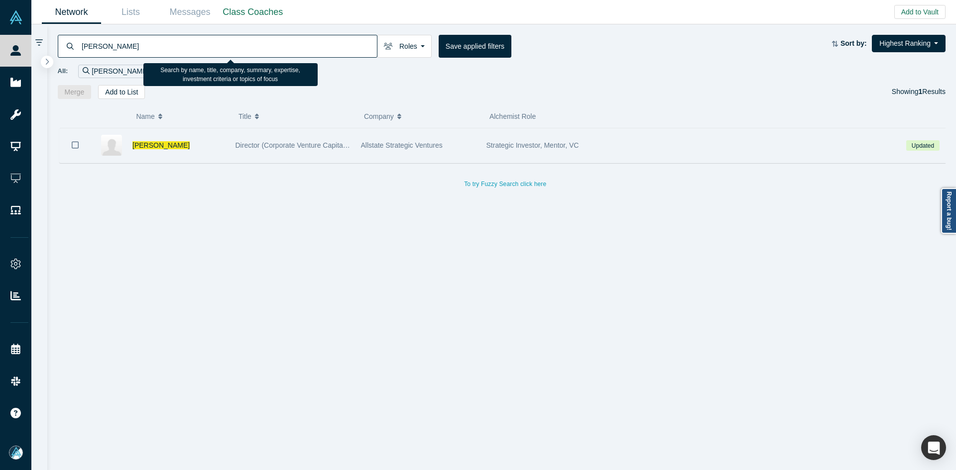
click at [78, 144] on icon "Bookmark" at bounding box center [75, 144] width 7 height 9
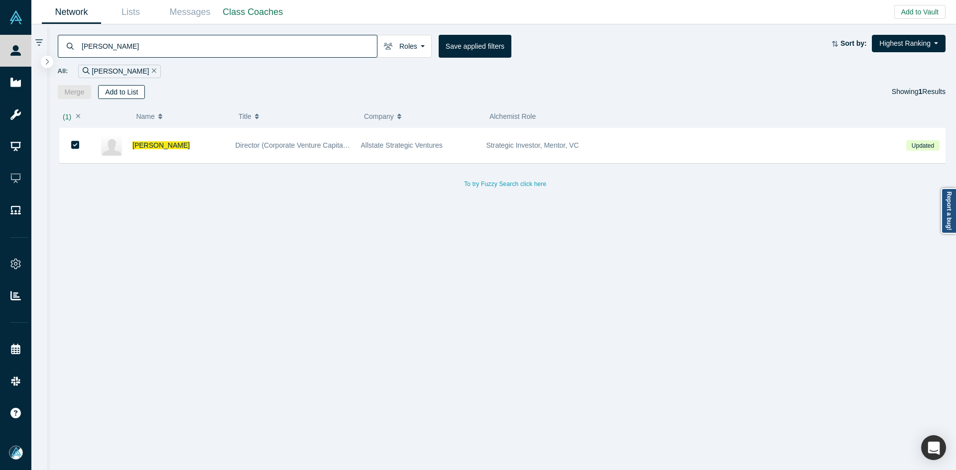
click at [117, 97] on button "Add to List" at bounding box center [121, 92] width 47 height 14
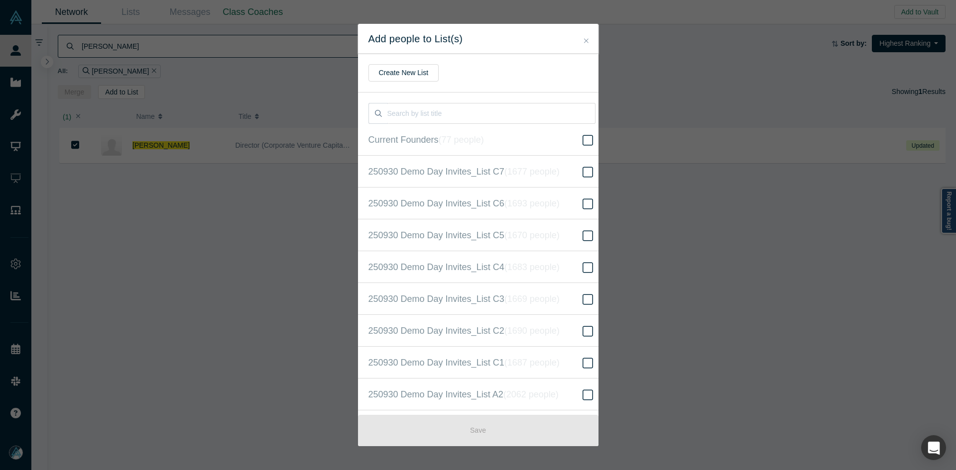
scroll to position [255, 0]
click at [538, 233] on icon "( 16604 people )" at bounding box center [543, 235] width 60 height 10
click at [0, 0] on input "250930 Demo Day Invites_Base List ( 16604 people )" at bounding box center [0, 0] width 0 height 0
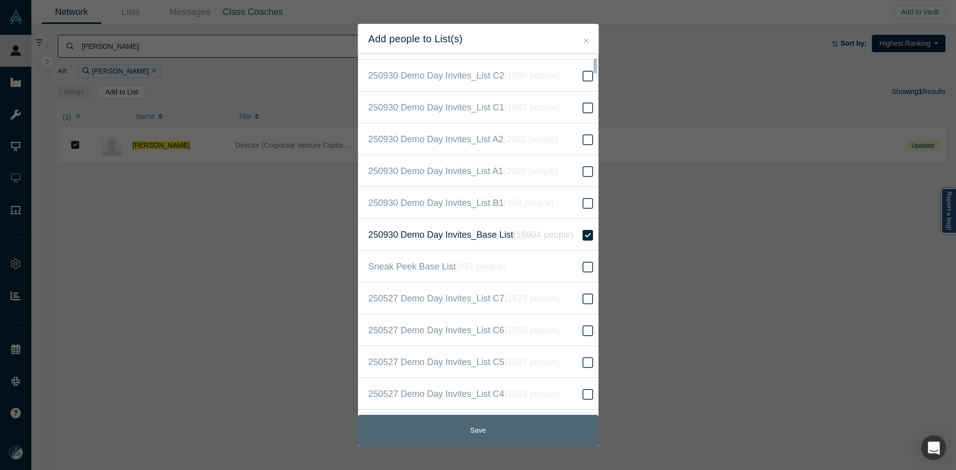
click at [496, 437] on button "Save" at bounding box center [478, 430] width 240 height 31
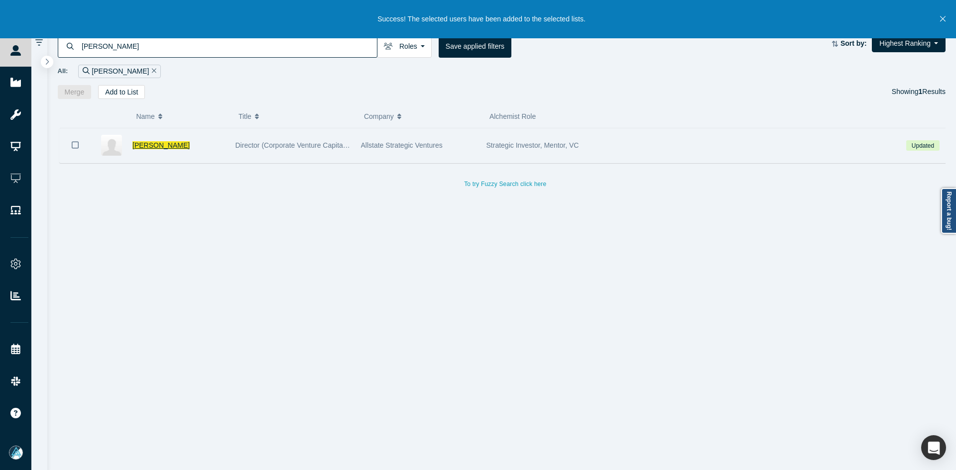
click at [152, 146] on span "Adi Sivaraman" at bounding box center [160, 145] width 57 height 8
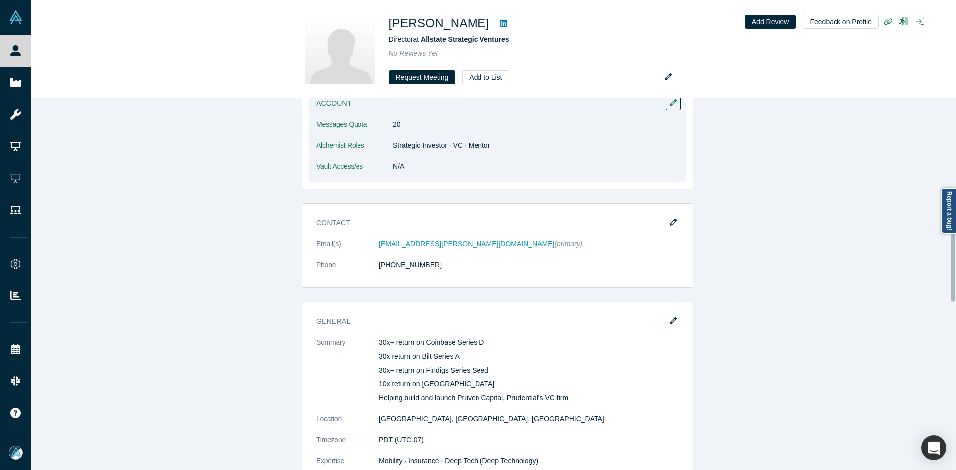
scroll to position [846, 0]
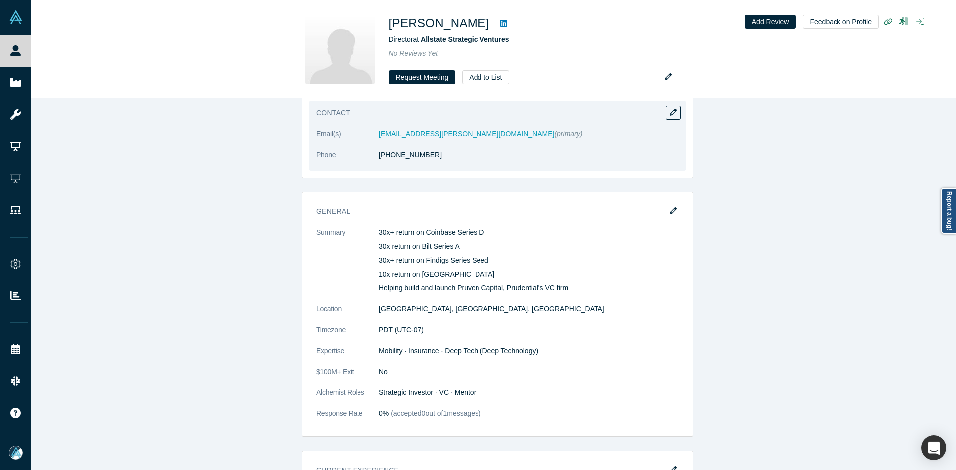
drag, startPoint x: 410, startPoint y: 165, endPoint x: 436, endPoint y: 164, distance: 26.4
click at [432, 164] on dl "Email(s) adi.sivaraman@allstate.com (primary) Phone (248) 703-3781" at bounding box center [497, 150] width 362 height 42
click at [558, 156] on dd "(248) 703-3781" at bounding box center [529, 155] width 300 height 10
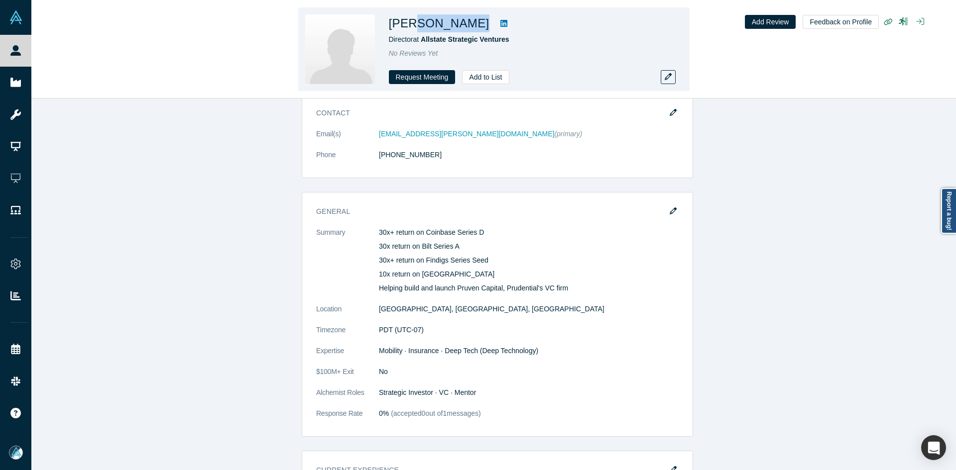
drag, startPoint x: 464, startPoint y: 24, endPoint x: 410, endPoint y: 25, distance: 54.3
click at [410, 25] on h1 "Adi Sivaraman" at bounding box center [439, 23] width 101 height 18
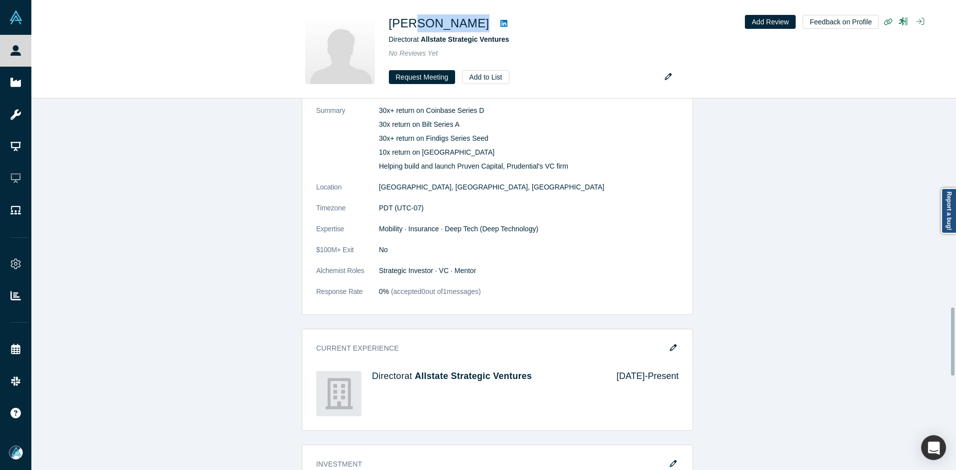
scroll to position [1145, 0]
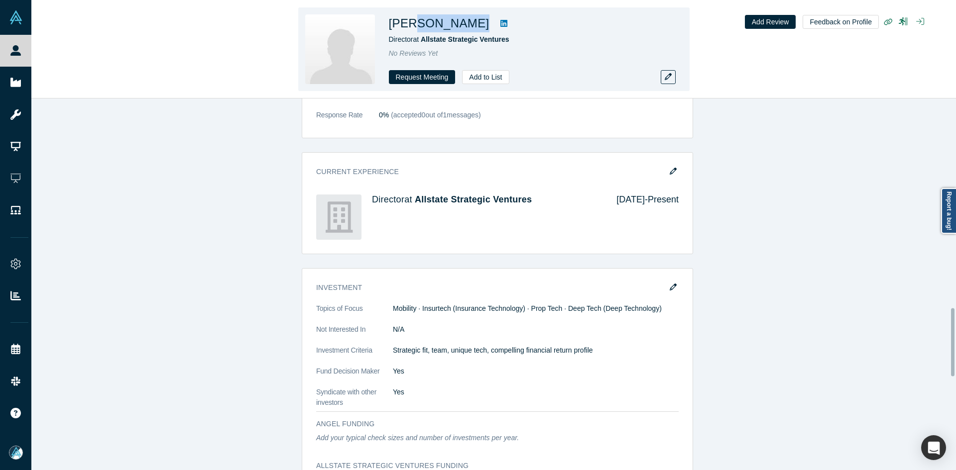
click at [496, 18] on link at bounding box center [503, 23] width 15 height 12
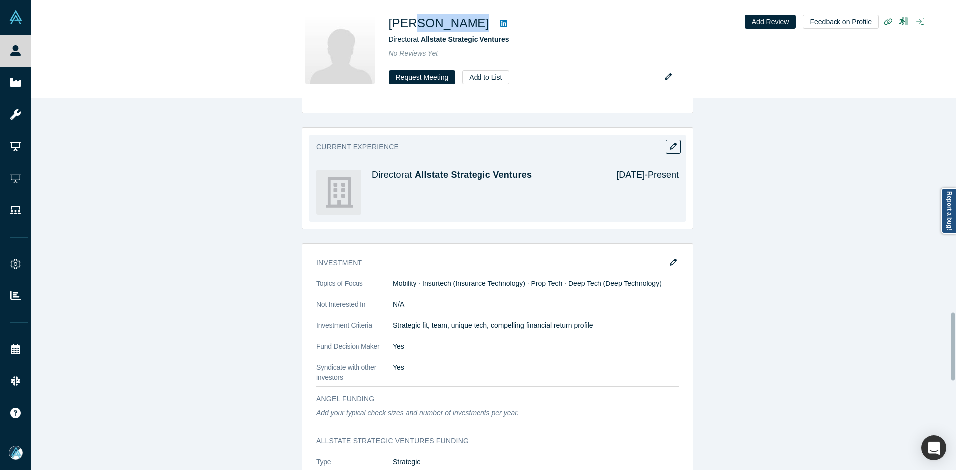
scroll to position [1194, 0]
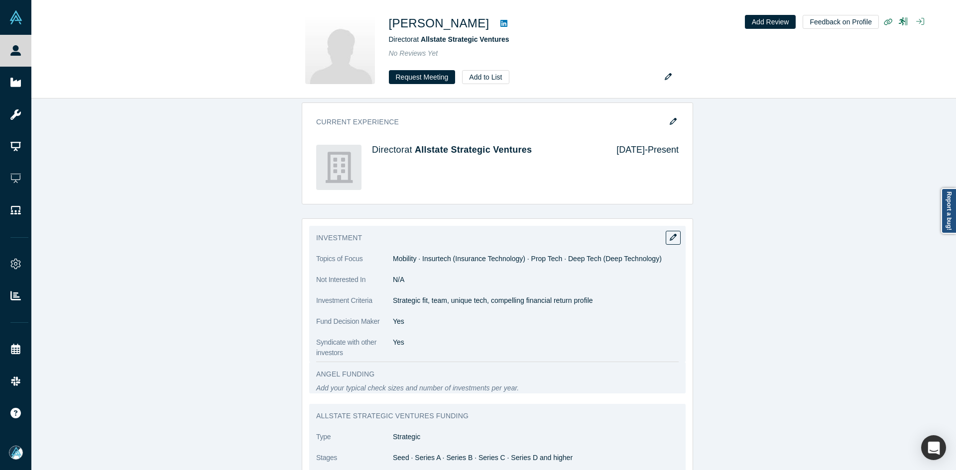
click at [531, 302] on p "Strategic fit, team, unique tech, compelling financial return profile" at bounding box center [536, 301] width 286 height 10
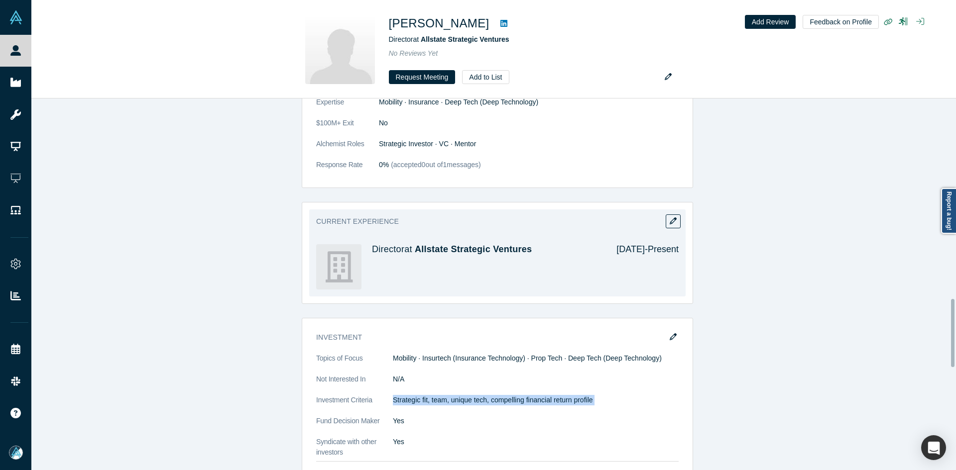
scroll to position [995, 0]
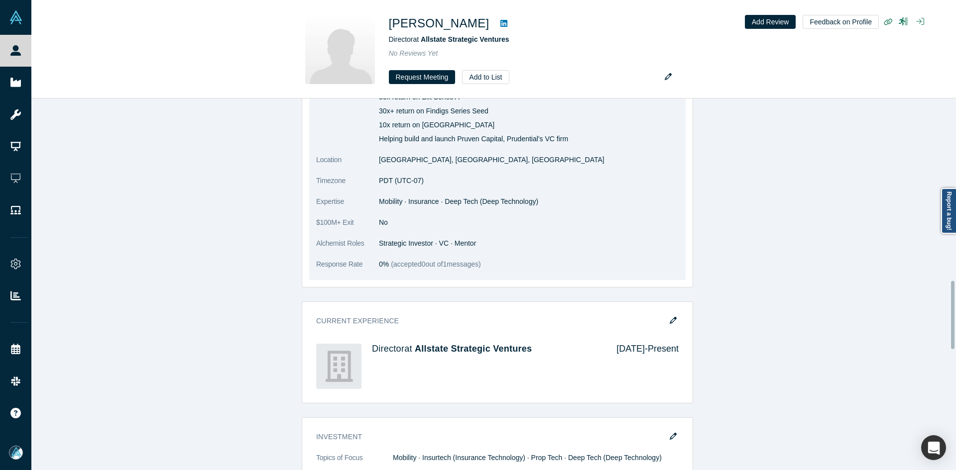
click at [443, 202] on span "Mobility · Insurance · Deep Tech (Deep Technology)" at bounding box center [458, 202] width 159 height 8
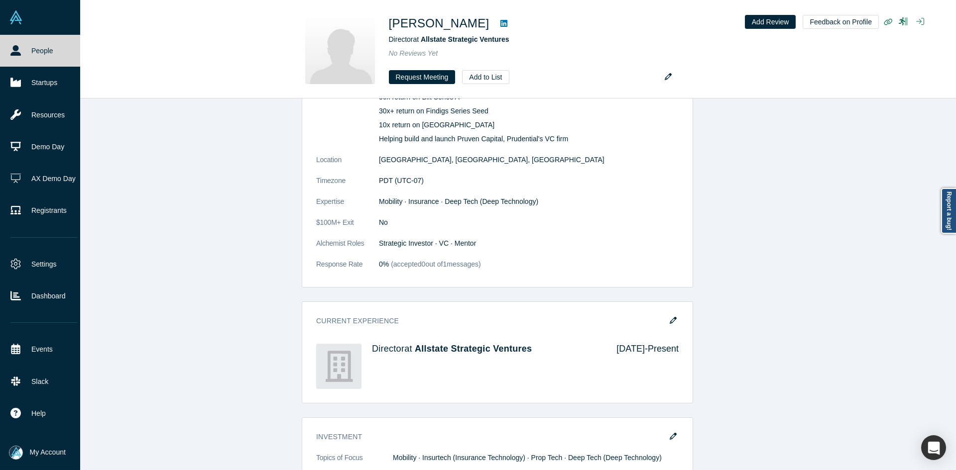
drag, startPoint x: 37, startPoint y: 50, endPoint x: 16, endPoint y: 54, distance: 21.8
click at [17, 53] on icon at bounding box center [15, 50] width 10 height 10
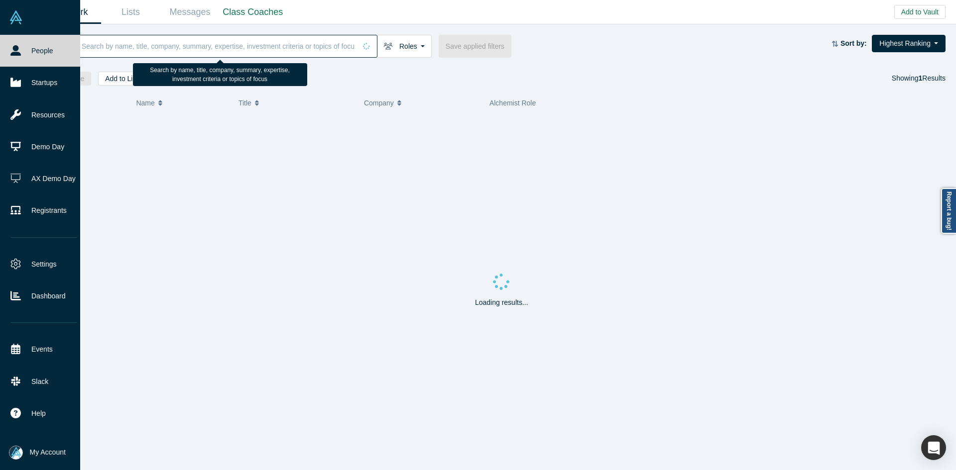
click at [160, 47] on input at bounding box center [218, 45] width 275 height 23
paste input "Max Herrmann"
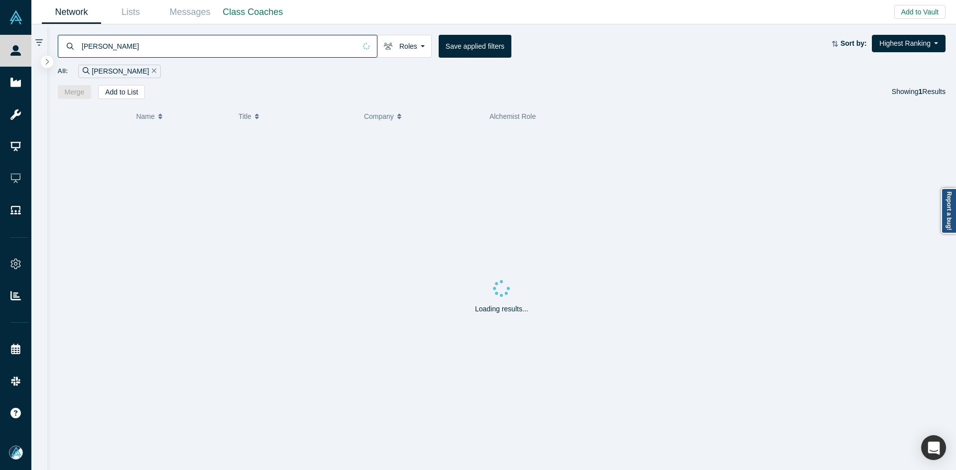
type input "Max Herrmann"
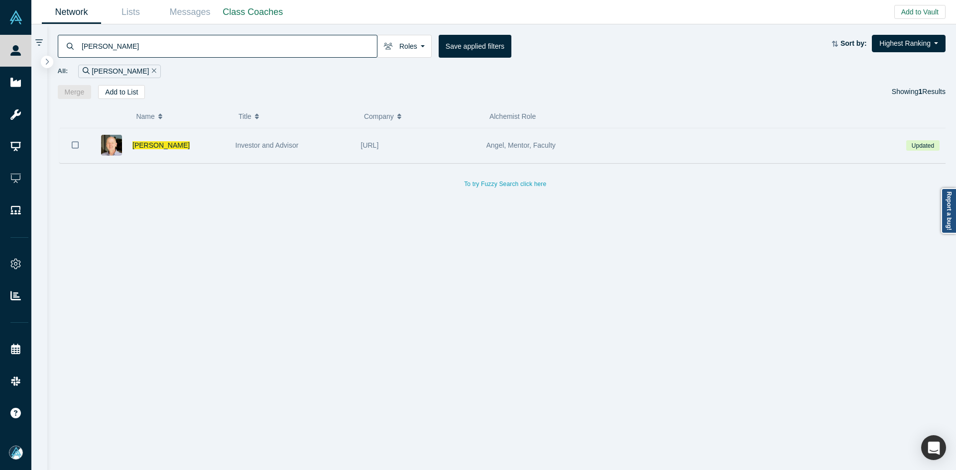
click at [74, 145] on icon "Bookmark" at bounding box center [75, 144] width 7 height 9
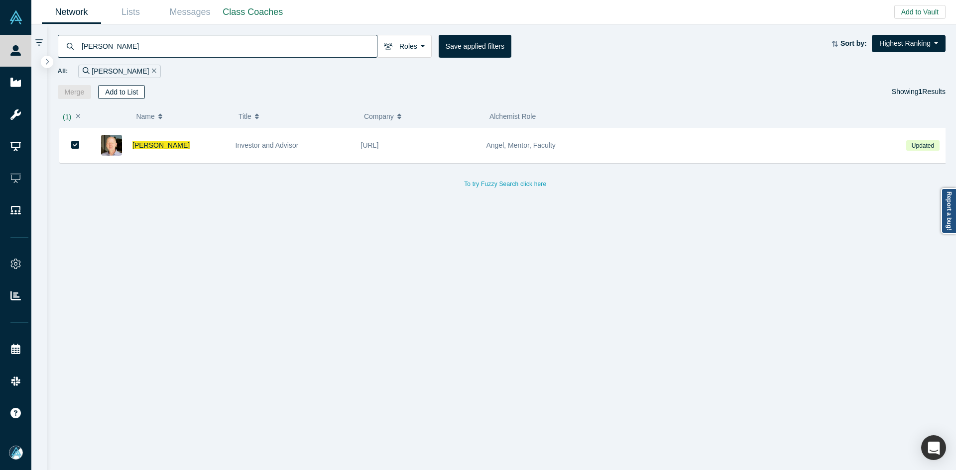
click at [132, 89] on button "Add to List" at bounding box center [121, 92] width 47 height 14
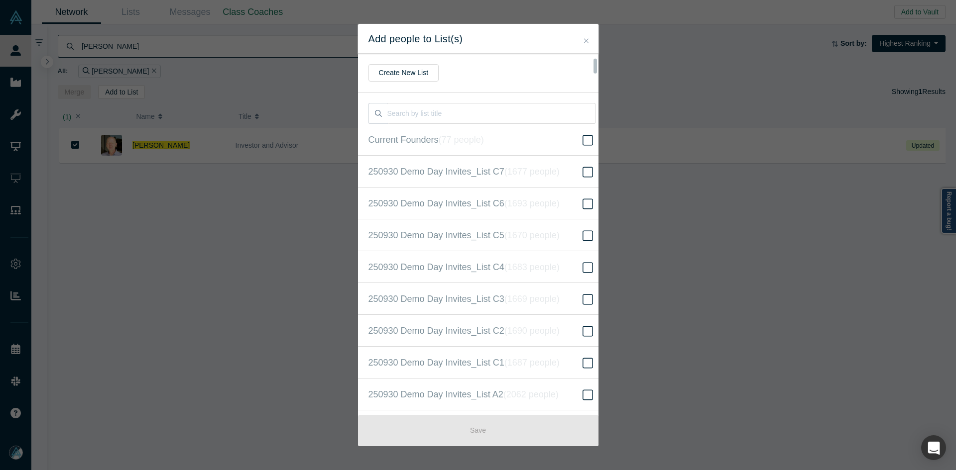
click at [0, 0] on input "250930 Demo Day Invites_Base List ( 16604 people )" at bounding box center [0, 0] width 0 height 0
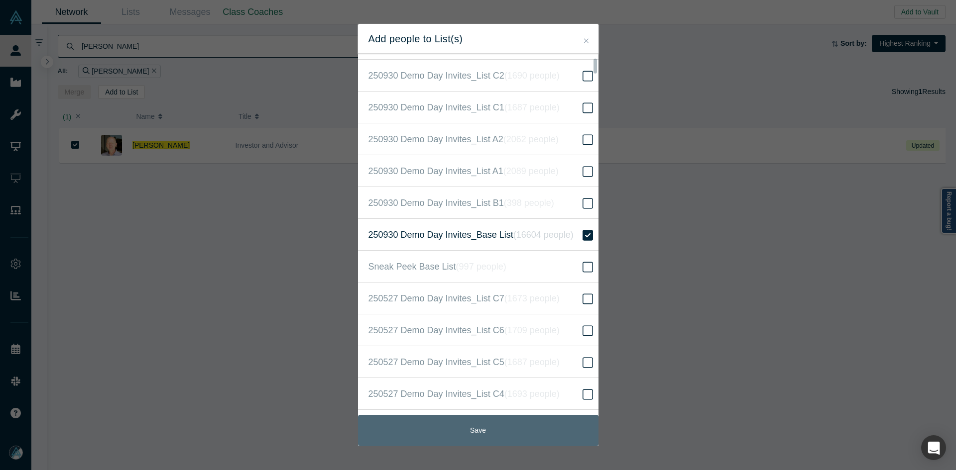
click at [517, 435] on button "Save" at bounding box center [478, 430] width 240 height 31
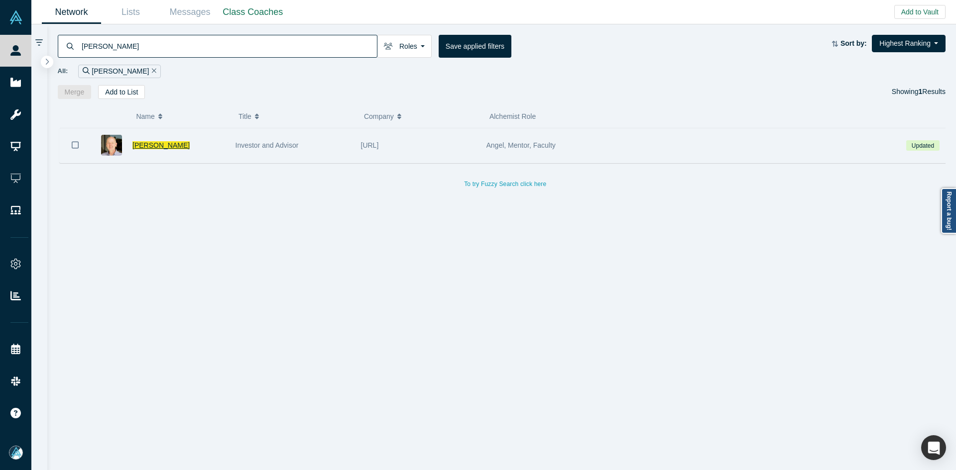
click at [160, 147] on span "Max Herrmann" at bounding box center [160, 145] width 57 height 8
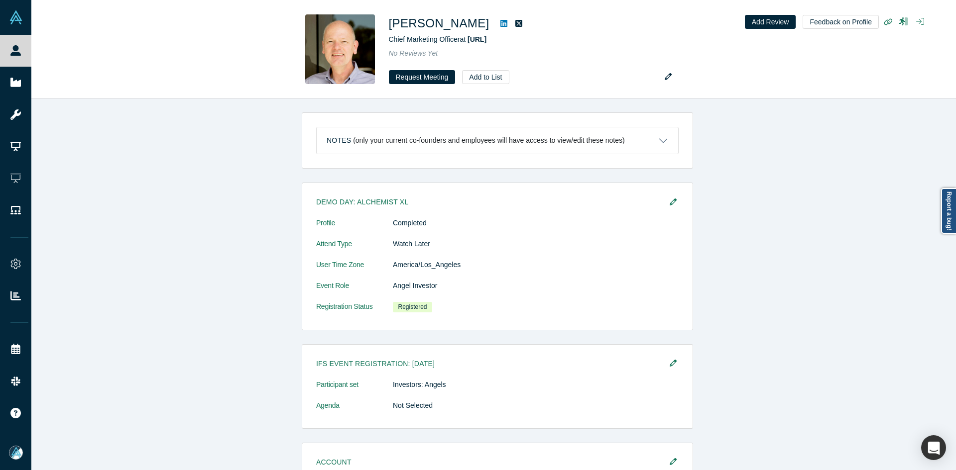
click at [543, 470] on html "People Startups Resources Demo Day AX Demo Day Registrants Settings Dashboard E…" at bounding box center [478, 235] width 956 height 470
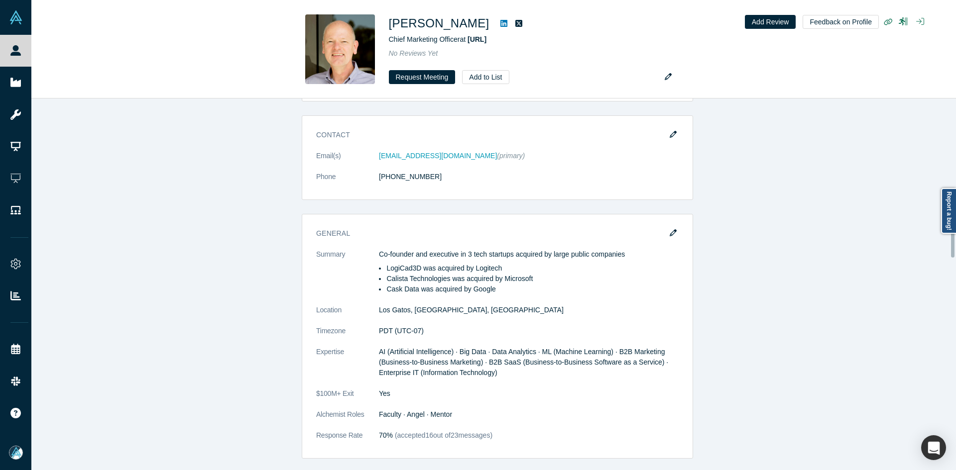
scroll to position [498, 0]
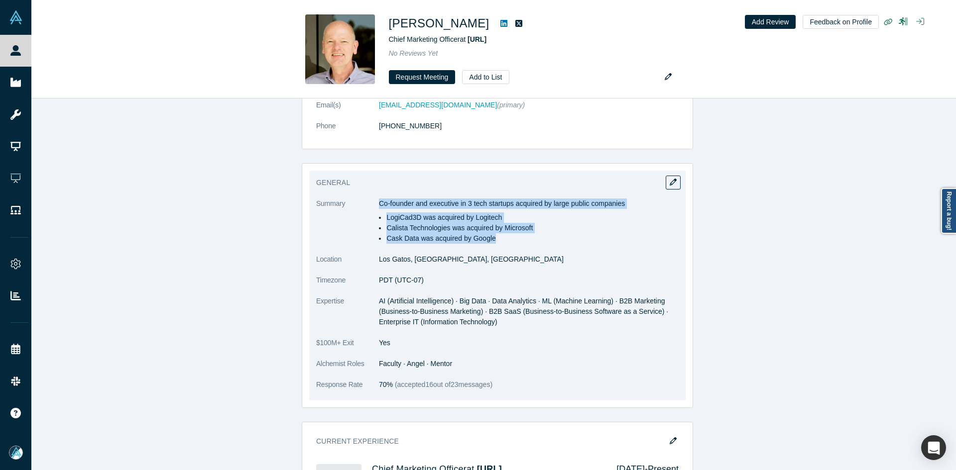
drag, startPoint x: 374, startPoint y: 203, endPoint x: 515, endPoint y: 237, distance: 145.5
click at [515, 237] on dl "Summary Co-founder and executive in 3 tech startups acquired by large public co…" at bounding box center [497, 300] width 362 height 202
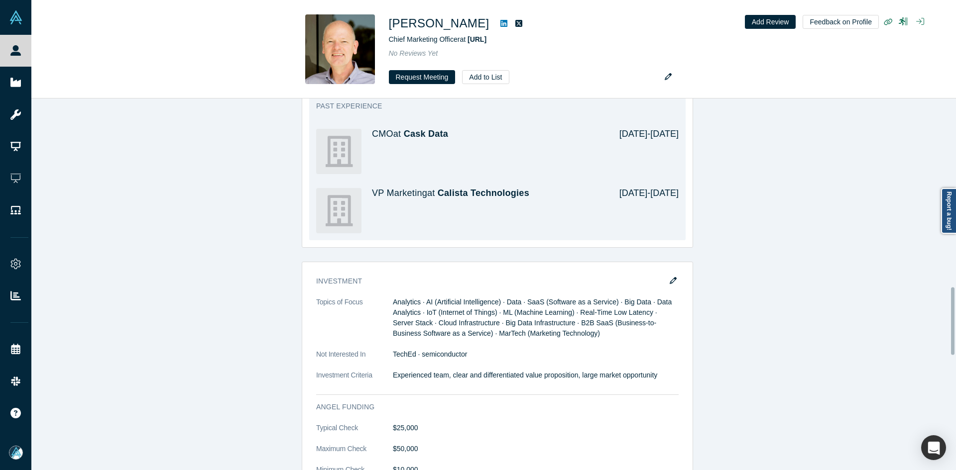
scroll to position [1145, 0]
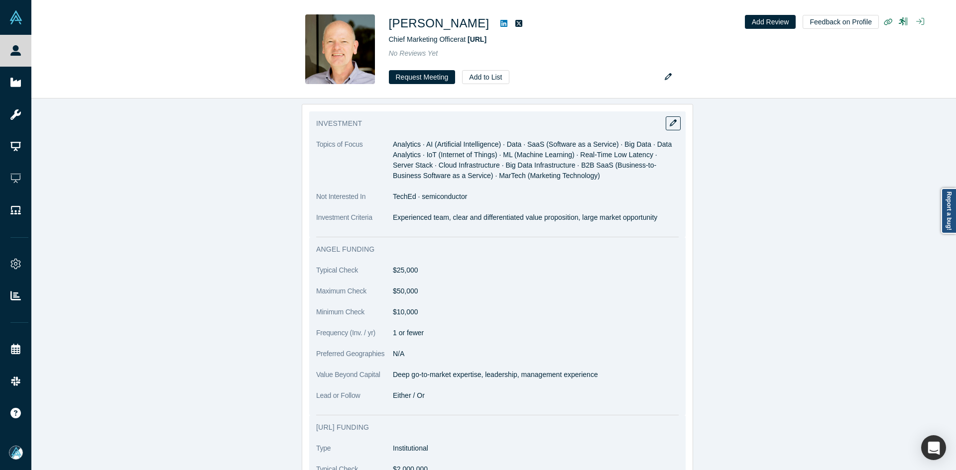
click at [440, 219] on p "Experienced team, clear and differentiated value proposition, large market oppo…" at bounding box center [536, 218] width 286 height 10
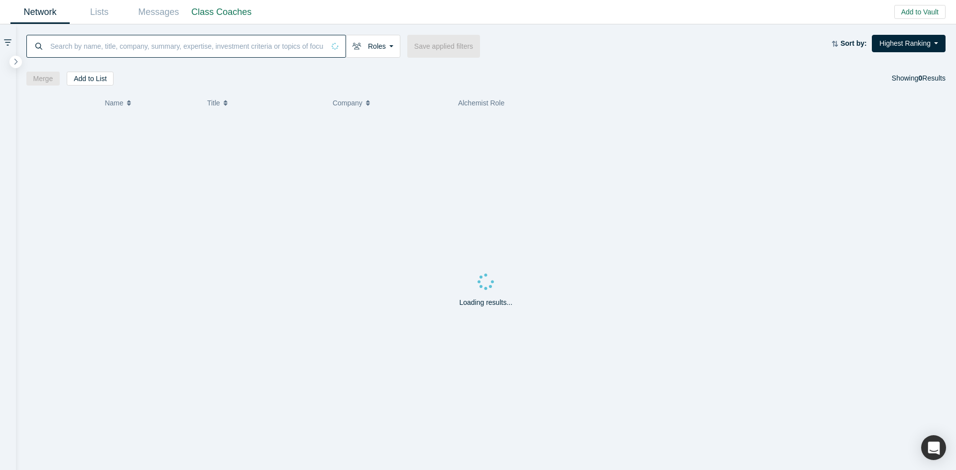
click at [270, 45] on input at bounding box center [186, 45] width 275 height 23
paste input "Tarik Galijasevic"
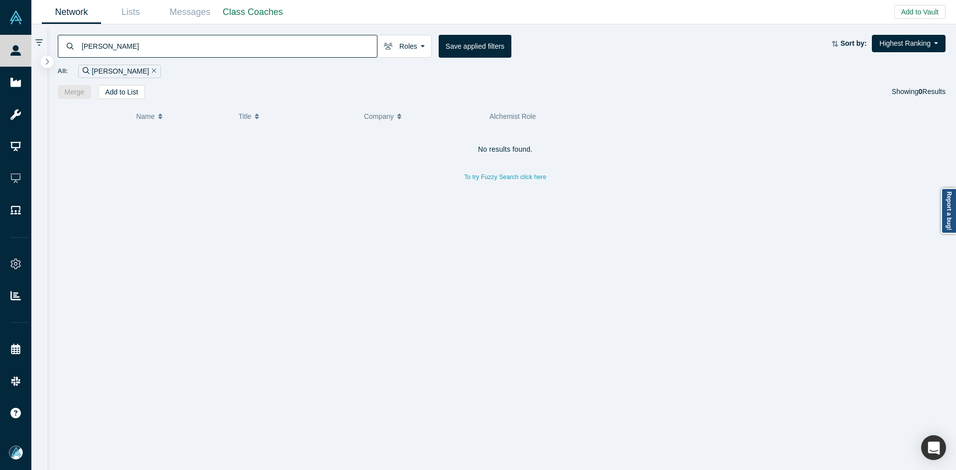
type input "Tarik Galijasevic"
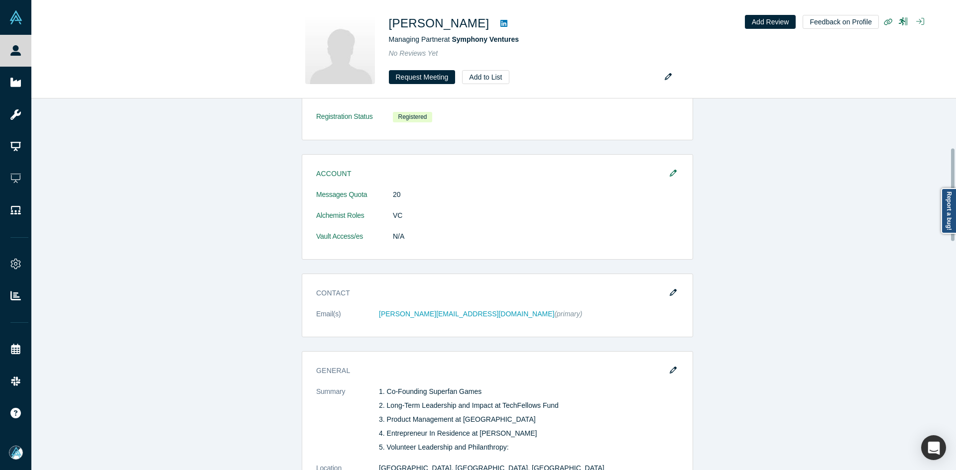
scroll to position [199, 0]
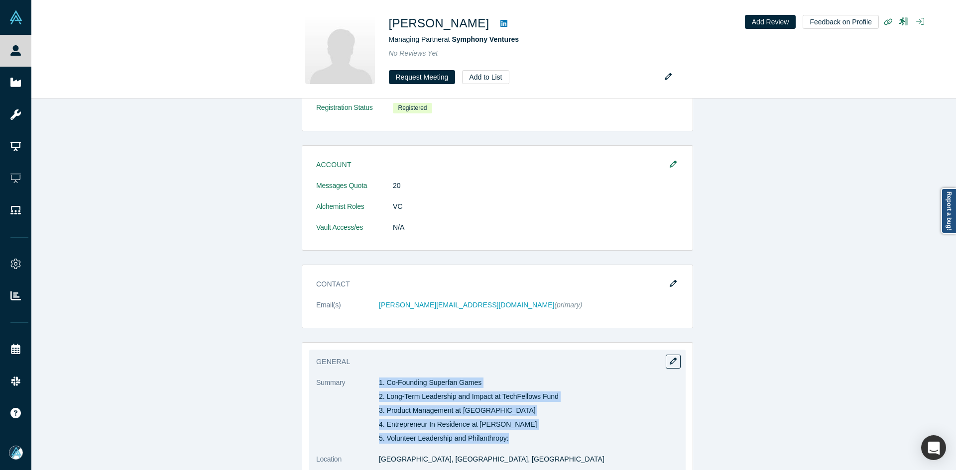
copy dl "1. Co-Founding Superfan Games 2. Long-Term Leadership and Impact at TechFellows…"
drag, startPoint x: 373, startPoint y: 381, endPoint x: 590, endPoint y: 440, distance: 224.4
click at [590, 440] on dl "Summary 1. Co-Founding Superfan Games 2. Long-Term Leadership and Impact at Tec…" at bounding box center [497, 468] width 362 height 181
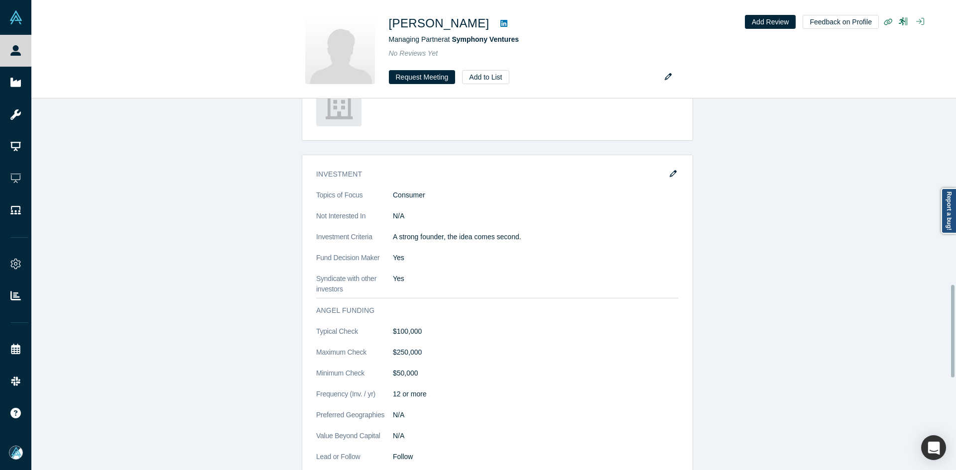
scroll to position [747, 0]
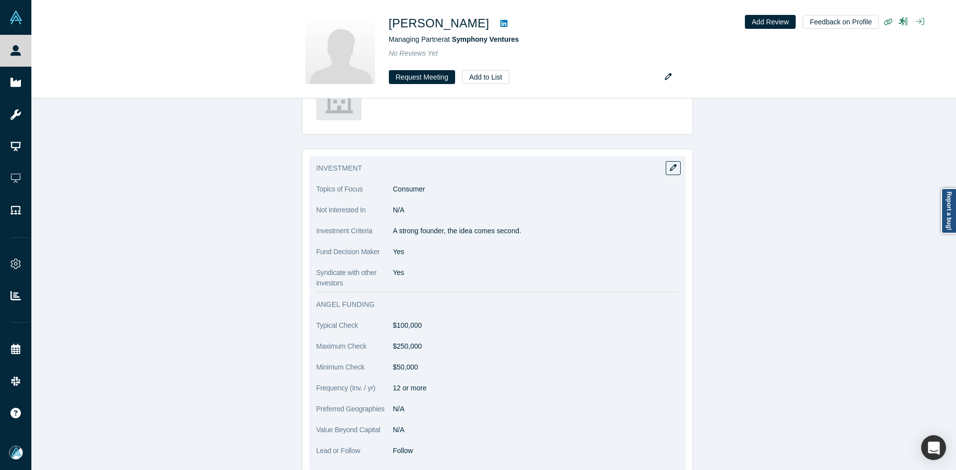
click at [404, 231] on p "A strong founder, the idea comes second." at bounding box center [536, 231] width 286 height 10
copy dl "A strong founder, the idea comes second."
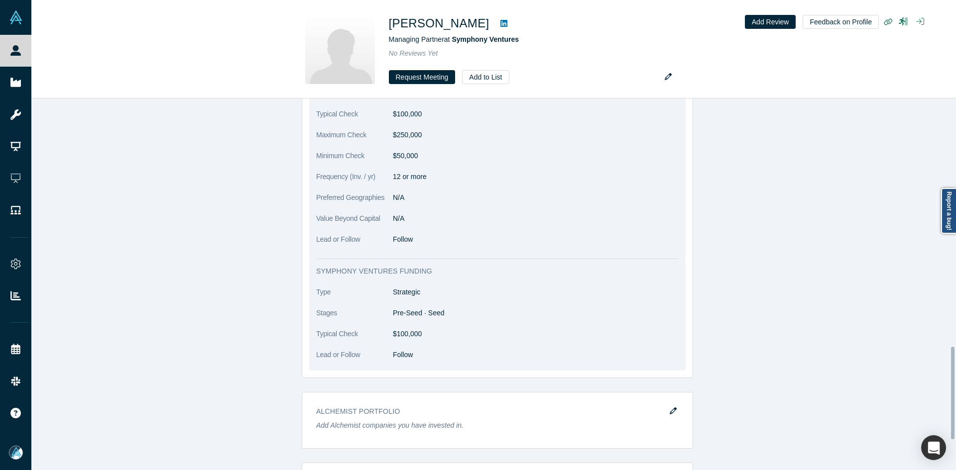
scroll to position [896, 0]
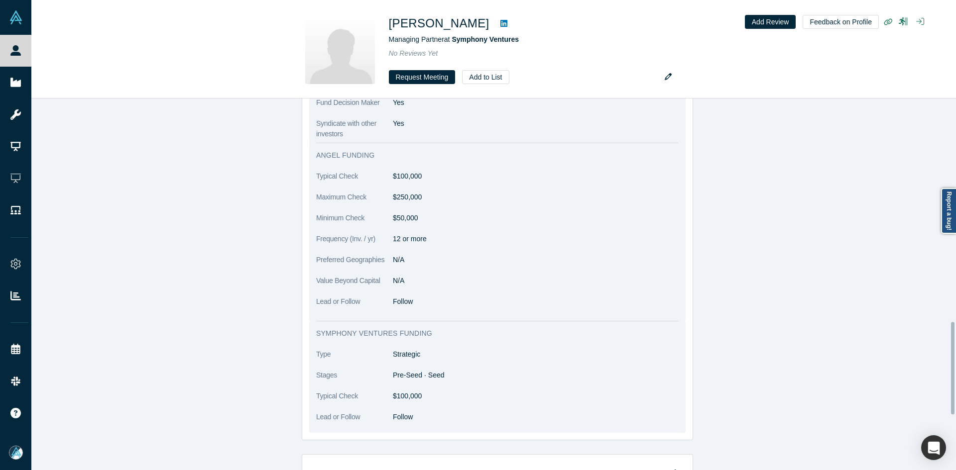
click at [415, 175] on dd "$100,000" at bounding box center [536, 176] width 286 height 10
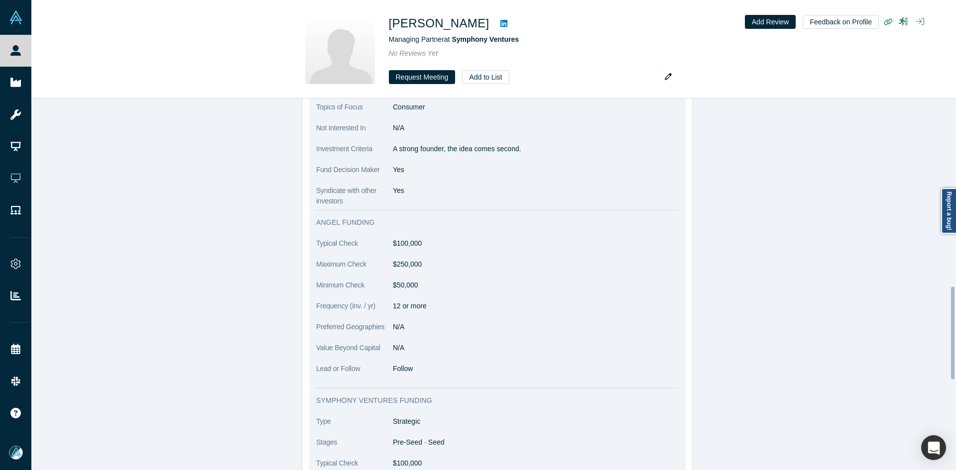
scroll to position [718, 0]
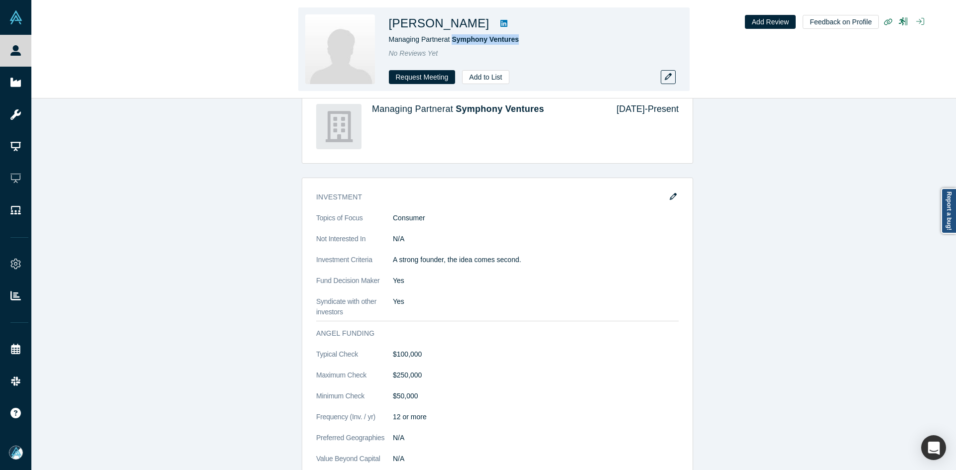
copy span "Symphony Ventures"
drag, startPoint x: 514, startPoint y: 45, endPoint x: 453, endPoint y: 46, distance: 60.7
click at [453, 46] on div "[PERSON_NAME] Managing Partner at Symphony Ventures No Reviews Yet Request Meet…" at bounding box center [528, 49] width 279 height 70
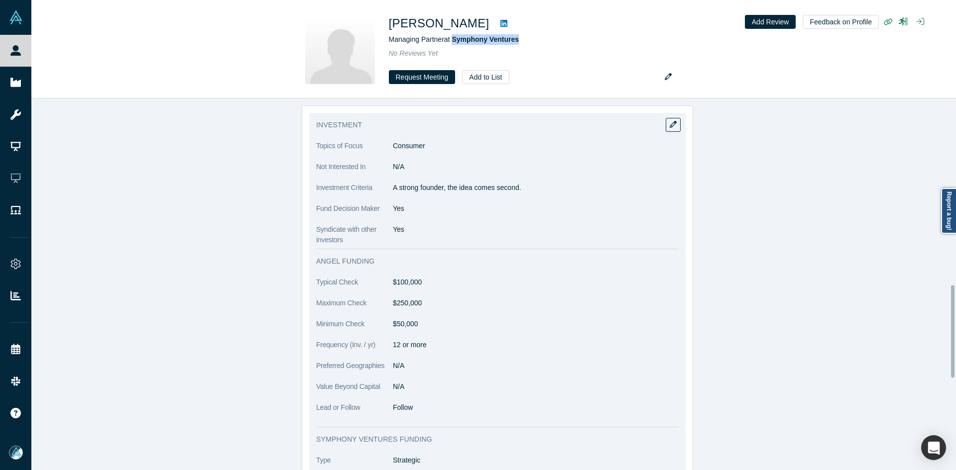
scroll to position [867, 0]
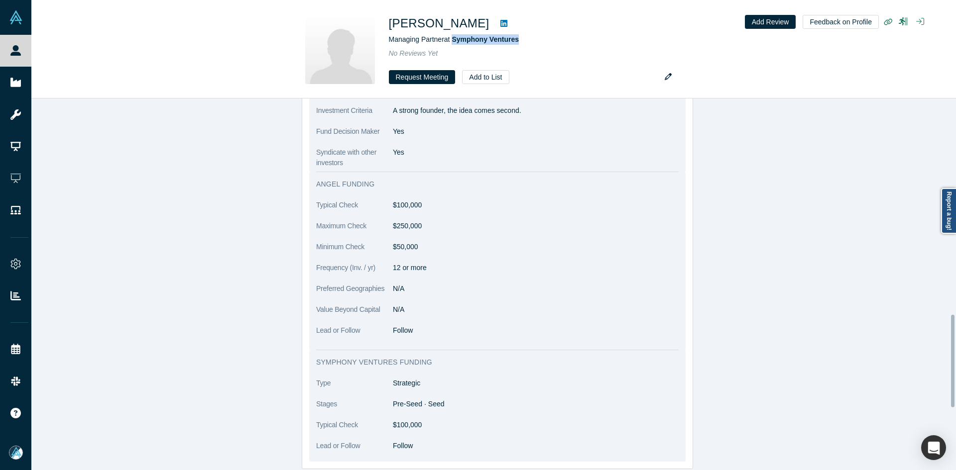
copy p "A strong founder, the idea comes second."
drag, startPoint x: 524, startPoint y: 110, endPoint x: 391, endPoint y: 113, distance: 132.4
click at [393, 113] on p "A strong founder, the idea comes second." at bounding box center [536, 111] width 286 height 10
